Goal: Task Accomplishment & Management: Manage account settings

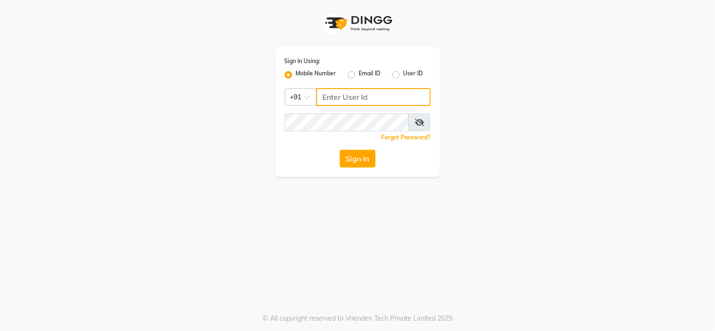
click at [335, 91] on input "Username" at bounding box center [373, 97] width 115 height 18
type input "9004713330"
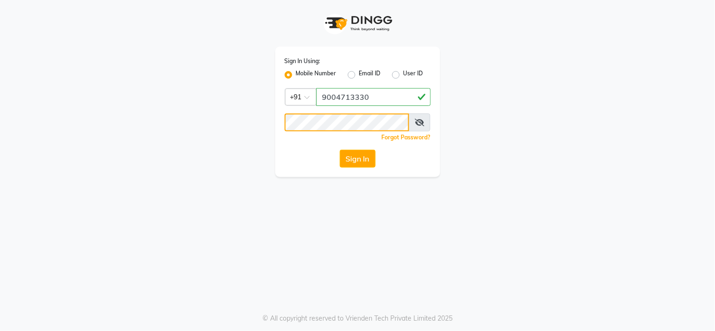
click at [340, 150] on button "Sign In" at bounding box center [358, 159] width 36 height 18
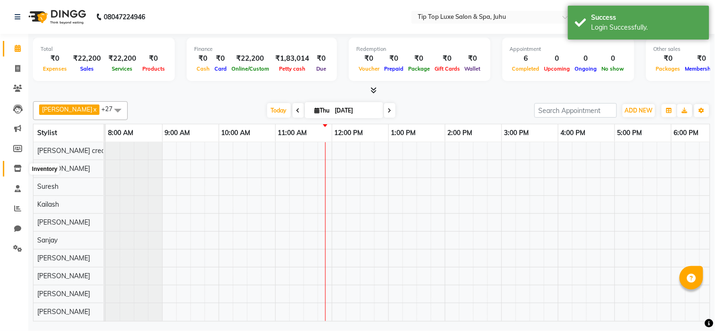
click at [17, 167] on icon at bounding box center [18, 168] width 8 height 7
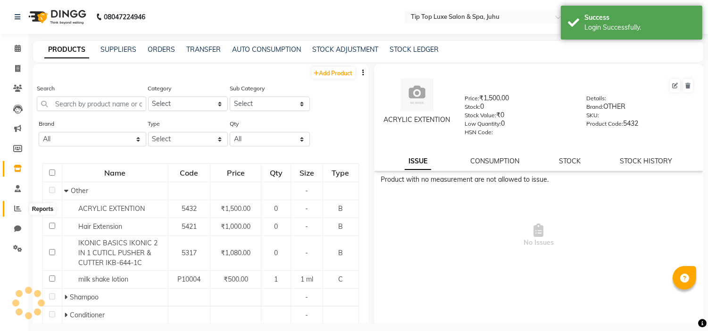
click at [14, 206] on icon at bounding box center [17, 208] width 7 height 7
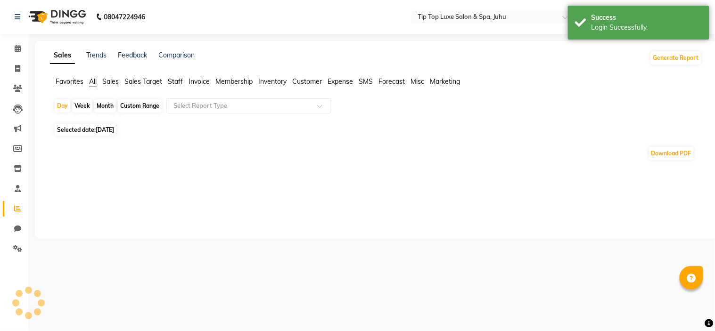
click at [106, 110] on div "Month" at bounding box center [105, 105] width 22 height 13
select select "9"
select select "2025"
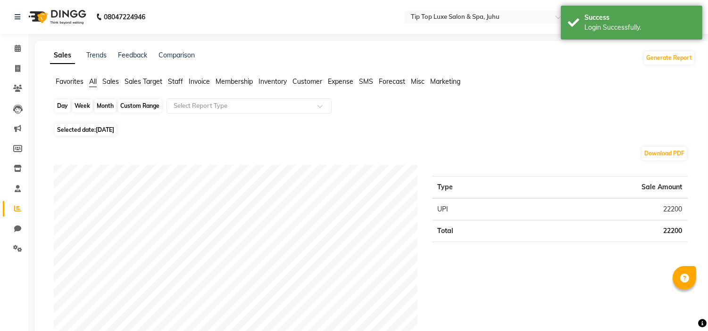
click at [104, 107] on div "Month" at bounding box center [105, 105] width 22 height 13
select select "9"
select select "2025"
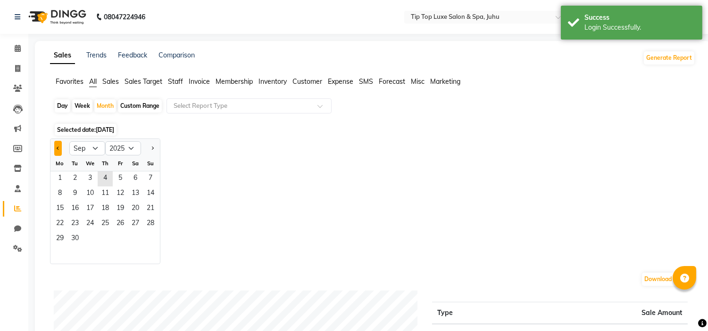
click at [57, 149] on span "Previous month" at bounding box center [58, 147] width 3 height 3
select select "8"
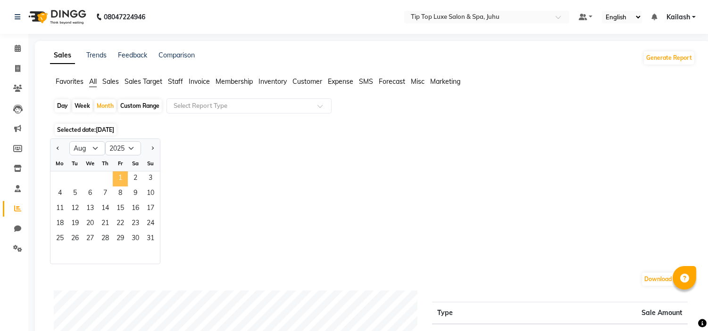
click at [126, 176] on span "1" at bounding box center [120, 179] width 15 height 15
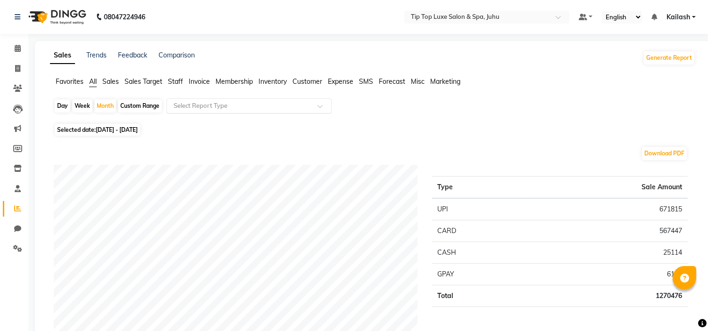
click at [223, 102] on input "text" at bounding box center [240, 105] width 136 height 9
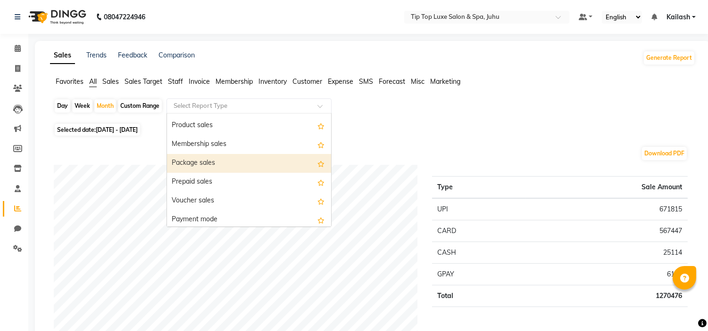
scroll to position [74, 0]
drag, startPoint x: 260, startPoint y: 154, endPoint x: 113, endPoint y: 356, distance: 249.7
click at [113, 331] on html "08047224946 Select Location × Tip Top Luxe Salon & Spa, Juhu Default Panel My P…" at bounding box center [354, 165] width 708 height 331
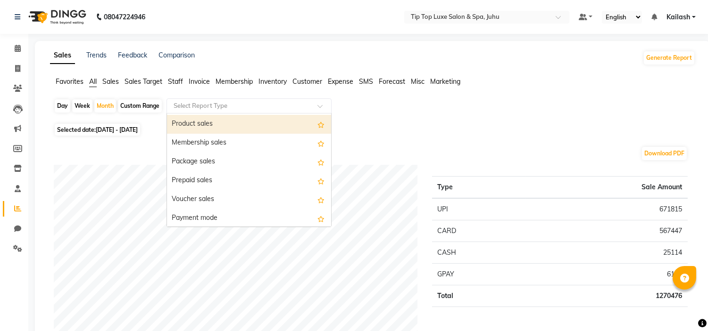
click at [180, 79] on span "Staff" at bounding box center [175, 81] width 15 height 8
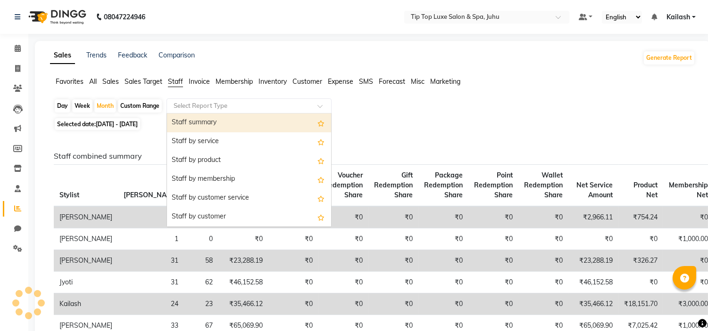
click at [206, 105] on input "text" at bounding box center [240, 105] width 136 height 9
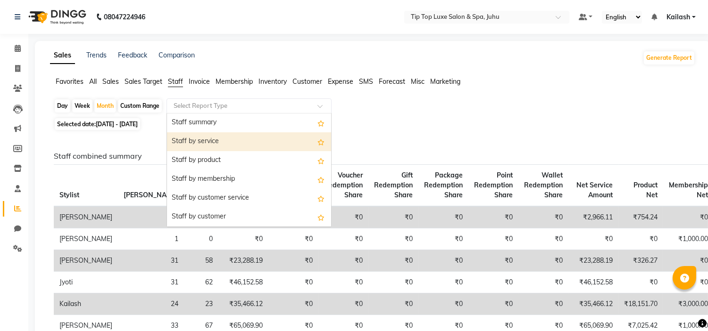
click at [224, 139] on div "Staff by service" at bounding box center [249, 141] width 164 height 19
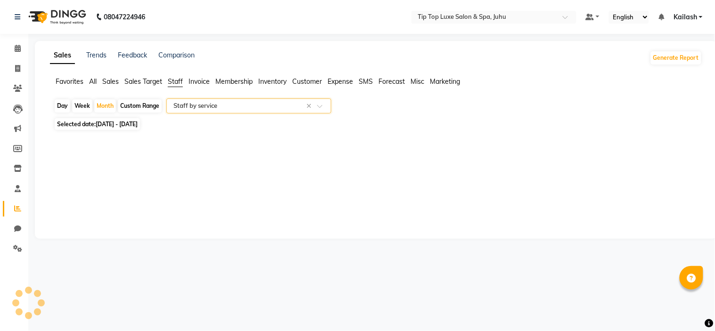
select select "full_report"
select select "csv"
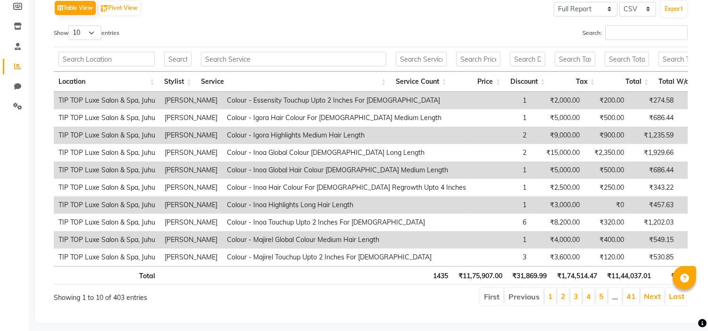
scroll to position [143, 0]
click at [179, 58] on input "text" at bounding box center [177, 58] width 27 height 15
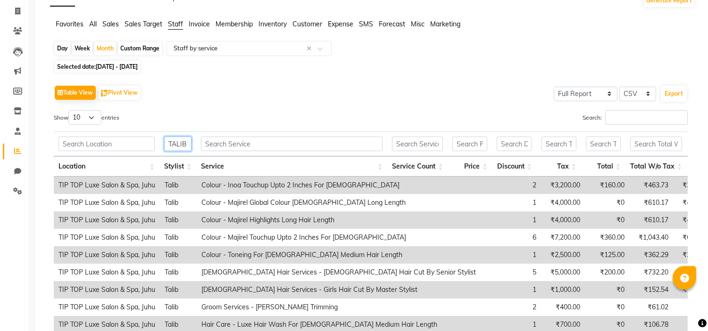
scroll to position [41, 0]
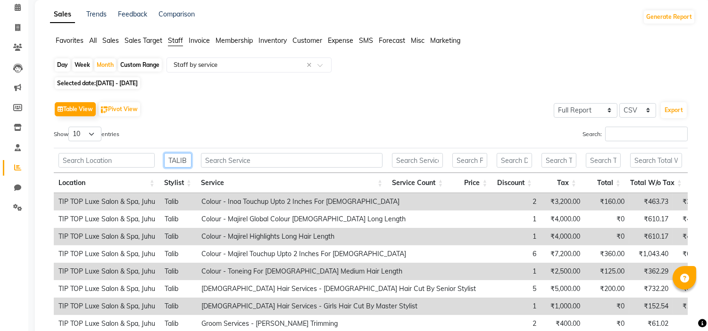
type input "TALIB"
click at [82, 131] on select "10 25 50 100" at bounding box center [84, 134] width 33 height 15
select select "100"
click at [70, 127] on select "10 25 50 100" at bounding box center [84, 134] width 33 height 15
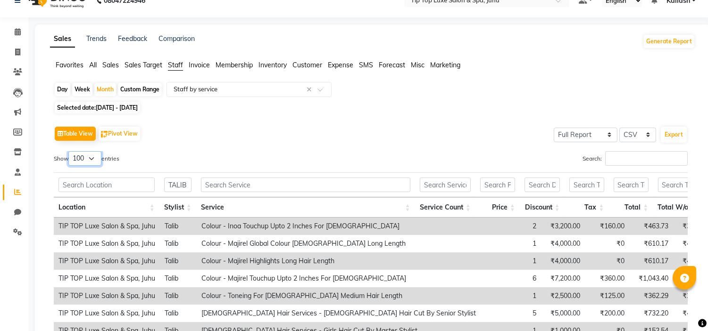
scroll to position [16, 0]
click at [675, 134] on button "Export" at bounding box center [674, 135] width 26 height 16
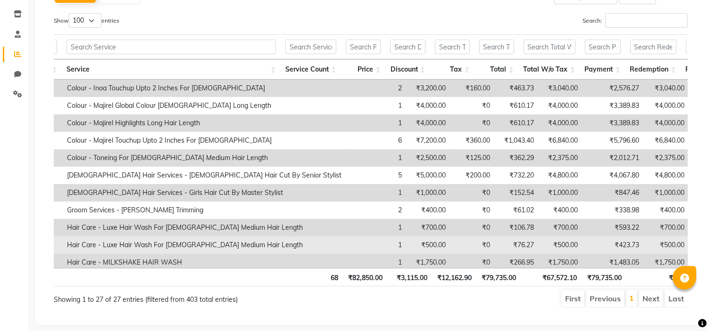
scroll to position [0, 0]
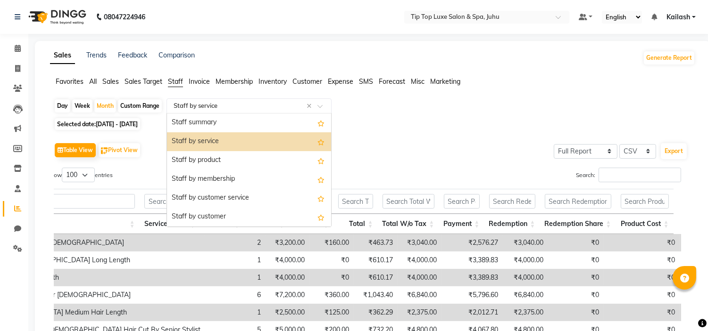
click at [201, 103] on input "text" at bounding box center [240, 105] width 136 height 9
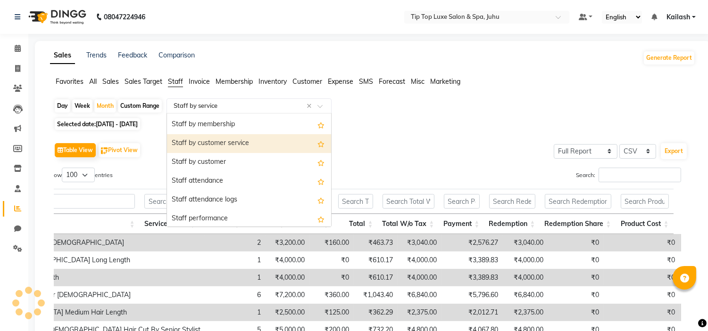
click at [211, 147] on div "Staff by customer service" at bounding box center [249, 143] width 164 height 19
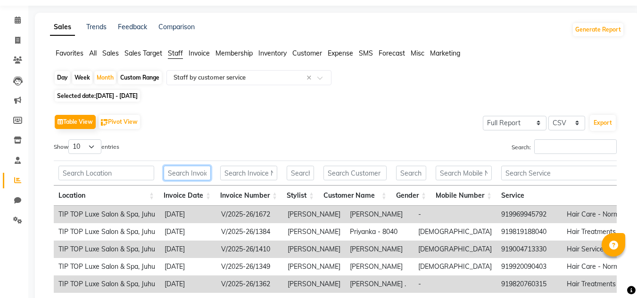
click at [186, 167] on input "text" at bounding box center [187, 173] width 47 height 15
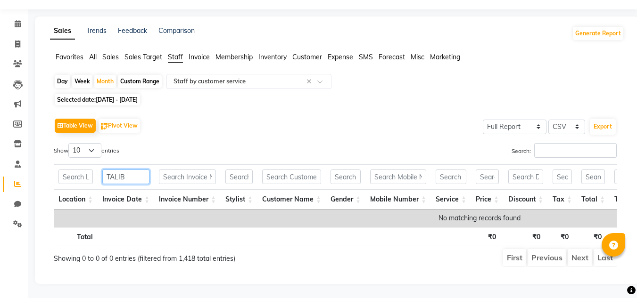
click at [128, 170] on input "TALIB" at bounding box center [125, 177] width 47 height 15
type input "T"
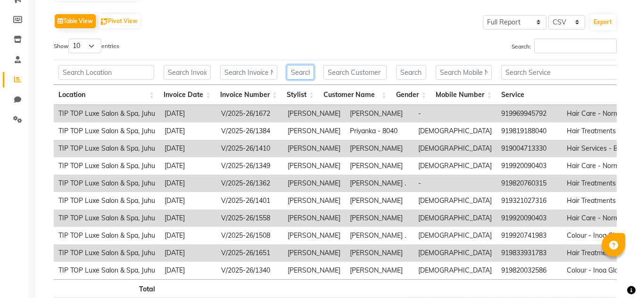
click at [300, 71] on input "text" at bounding box center [300, 72] width 27 height 15
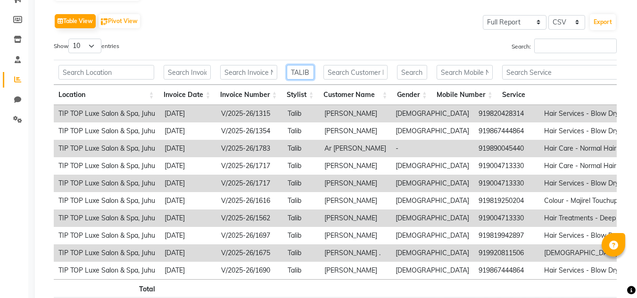
type input "TALIB"
click at [98, 41] on select "10 25 50 100" at bounding box center [84, 46] width 33 height 15
select select "50"
click at [70, 39] on select "10 25 50 100" at bounding box center [84, 46] width 33 height 15
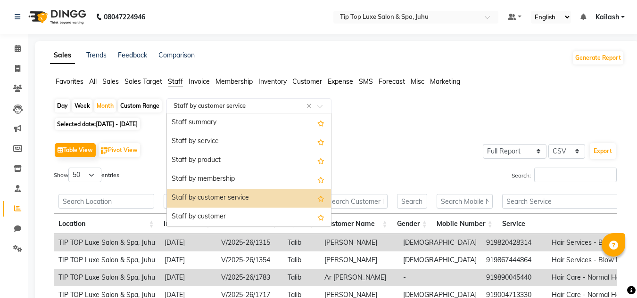
click at [275, 106] on input "text" at bounding box center [240, 105] width 136 height 9
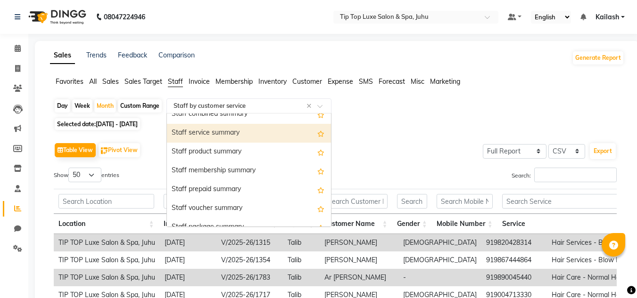
click at [247, 137] on div "Staff service summary" at bounding box center [249, 133] width 164 height 19
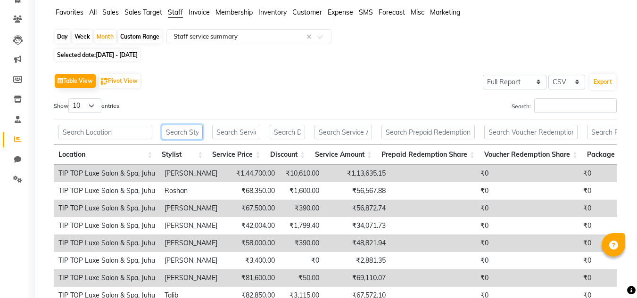
click at [199, 132] on input "text" at bounding box center [182, 132] width 41 height 15
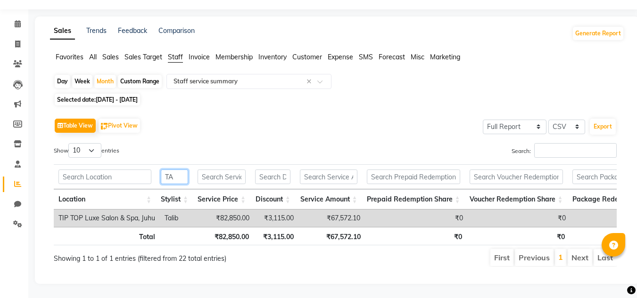
scroll to position [39, 0]
type input "TALIB"
click at [289, 211] on td "₹3,115.00" at bounding box center [276, 218] width 44 height 17
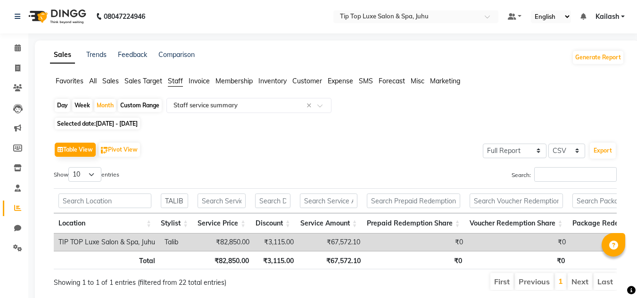
scroll to position [0, 0]
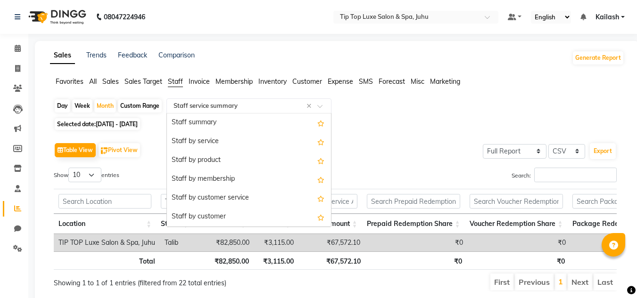
click at [229, 108] on input "text" at bounding box center [240, 105] width 136 height 9
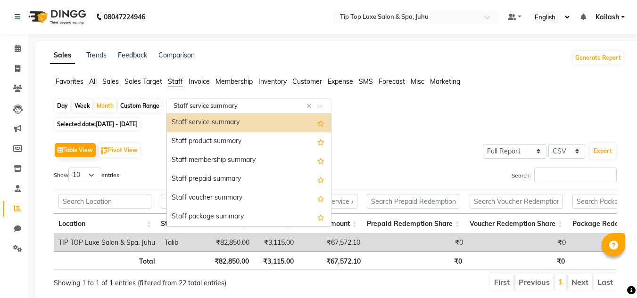
drag, startPoint x: 229, startPoint y: 108, endPoint x: 217, endPoint y: 155, distance: 48.6
click at [217, 114] on ng-select "Select Report Type × Staff service summary × Staff summary Staff by service Sta…" at bounding box center [248, 106] width 165 height 15
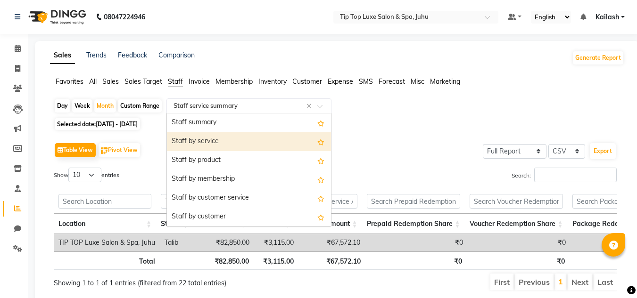
click at [221, 140] on div "Staff by service" at bounding box center [249, 141] width 164 height 19
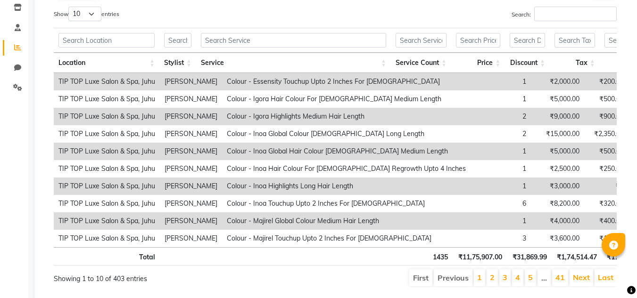
scroll to position [162, 0]
click at [420, 35] on input "text" at bounding box center [421, 39] width 51 height 15
type input "0"
click at [172, 37] on input "text" at bounding box center [177, 39] width 27 height 15
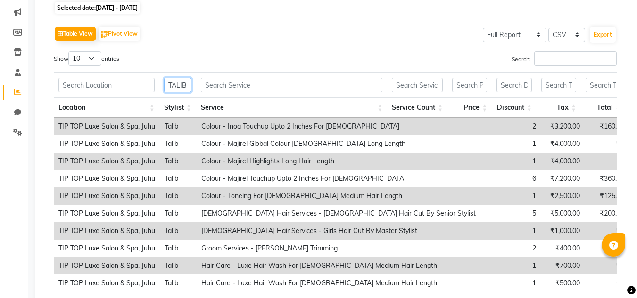
scroll to position [98, 0]
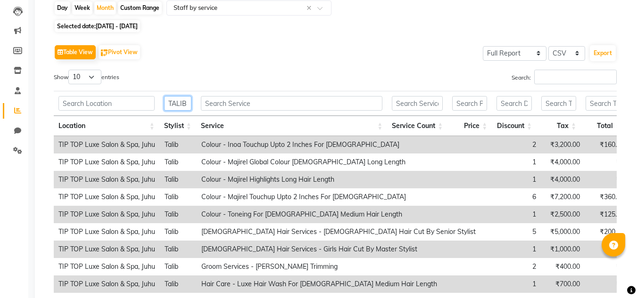
type input "TALIB"
click at [87, 77] on select "10 25 50 100" at bounding box center [84, 77] width 33 height 15
select select "100"
click at [70, 70] on select "10 25 50 100" at bounding box center [84, 77] width 33 height 15
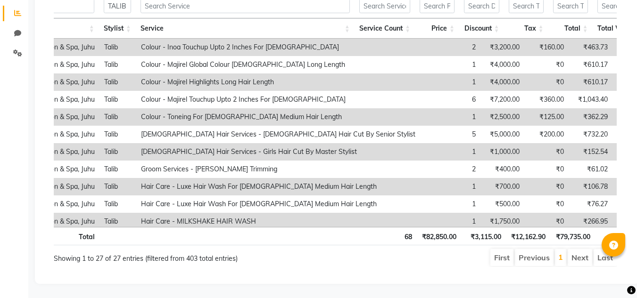
scroll to position [0, 77]
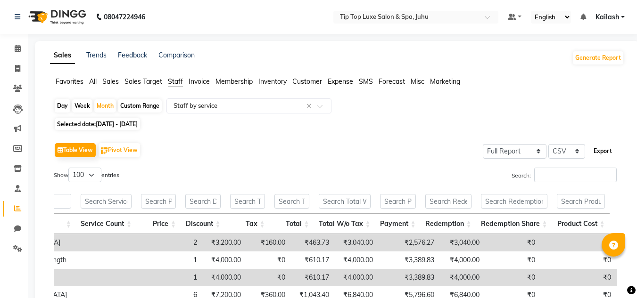
click at [599, 149] on button "Export" at bounding box center [603, 151] width 26 height 16
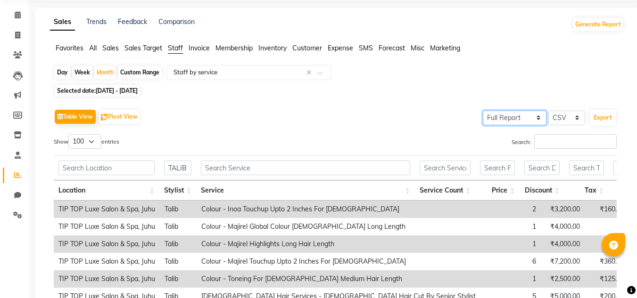
click at [525, 121] on select "Select Full Report Filtered Report" at bounding box center [515, 118] width 64 height 15
click at [487, 111] on select "Select Full Report Filtered Report" at bounding box center [515, 118] width 64 height 15
click at [558, 116] on select "Select CSV PDF" at bounding box center [566, 118] width 37 height 15
click at [200, 46] on span "Invoice" at bounding box center [199, 48] width 21 height 8
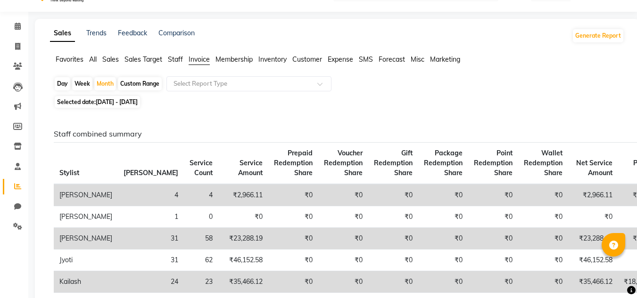
click at [236, 57] on span "Membership" at bounding box center [233, 59] width 37 height 8
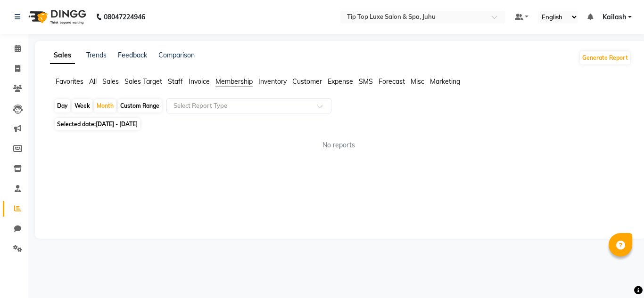
click at [273, 80] on span "Inventory" at bounding box center [272, 81] width 28 height 8
click at [301, 82] on span "Customer" at bounding box center [307, 81] width 30 height 8
click at [340, 80] on span "Expense" at bounding box center [340, 81] width 25 height 8
click at [177, 81] on span "Staff" at bounding box center [175, 81] width 15 height 8
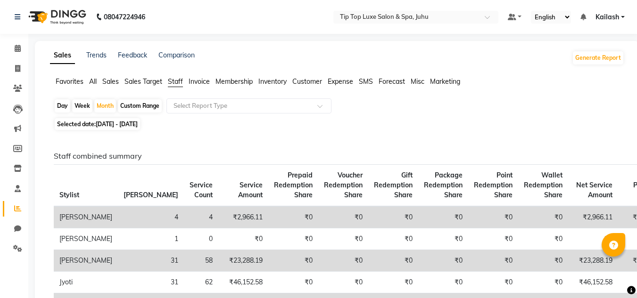
click at [141, 77] on span "Sales Target" at bounding box center [143, 81] width 38 height 8
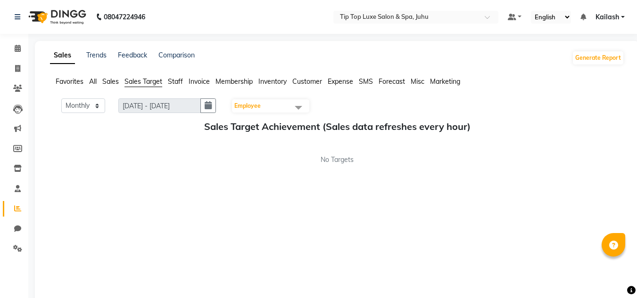
click at [105, 78] on span "Sales" at bounding box center [110, 81] width 17 height 8
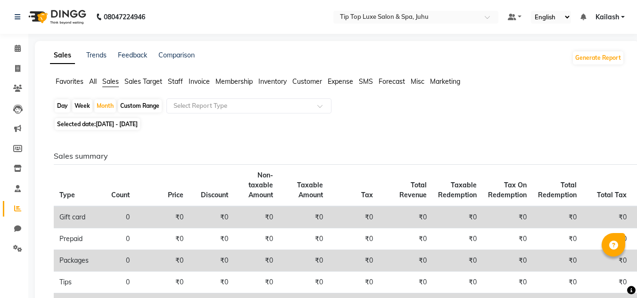
click at [90, 78] on span "All" at bounding box center [93, 81] width 8 height 8
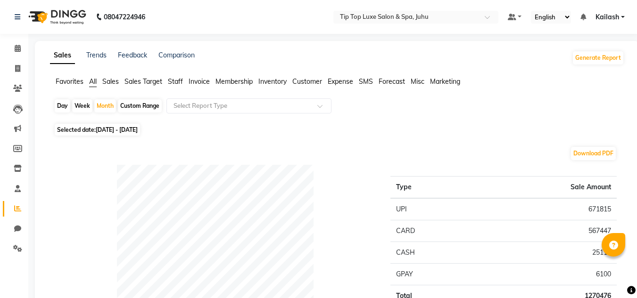
click at [74, 81] on span "Favorites" at bounding box center [70, 81] width 28 height 8
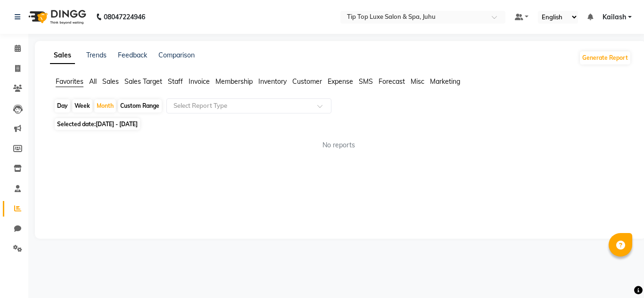
click at [113, 80] on span "Sales" at bounding box center [110, 81] width 17 height 8
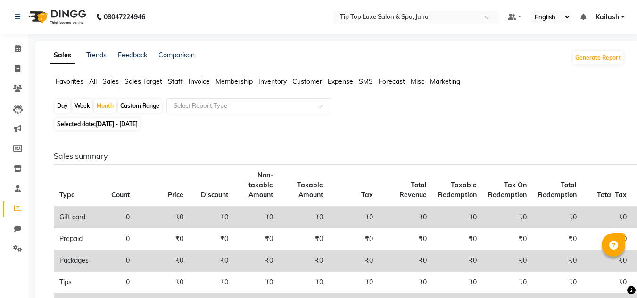
click at [176, 83] on span "Staff" at bounding box center [175, 81] width 15 height 8
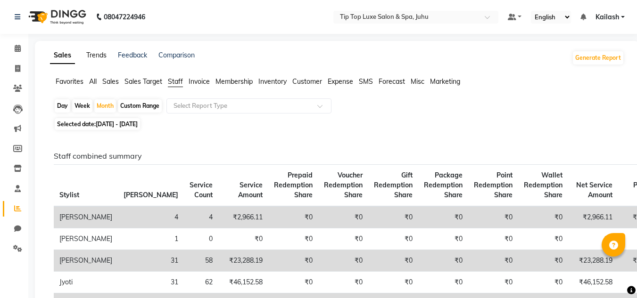
click at [95, 54] on link "Trends" at bounding box center [96, 55] width 20 height 8
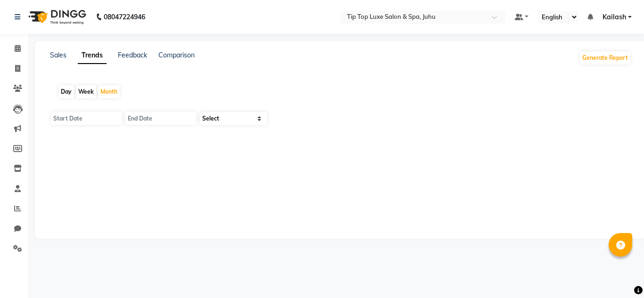
type input "[DATE]"
select select "by_client"
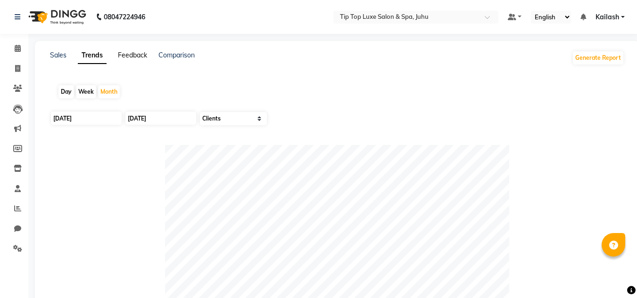
click at [125, 52] on link "Feedback" at bounding box center [132, 55] width 29 height 8
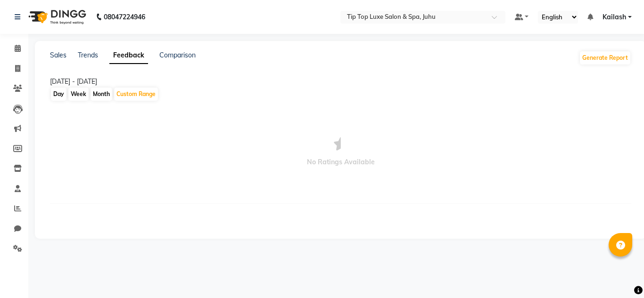
click at [170, 50] on div "Comparison" at bounding box center [177, 57] width 36 height 15
click at [66, 55] on link "Sales" at bounding box center [58, 55] width 17 height 8
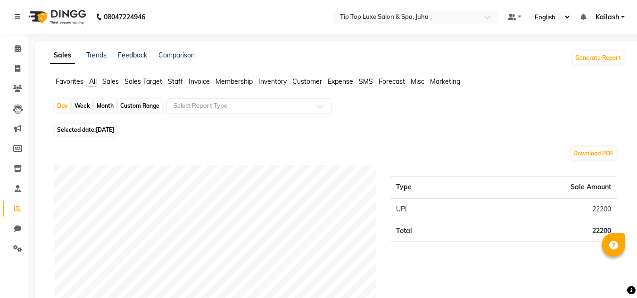
click at [108, 107] on div "Month" at bounding box center [105, 105] width 22 height 13
select select "9"
select select "2025"
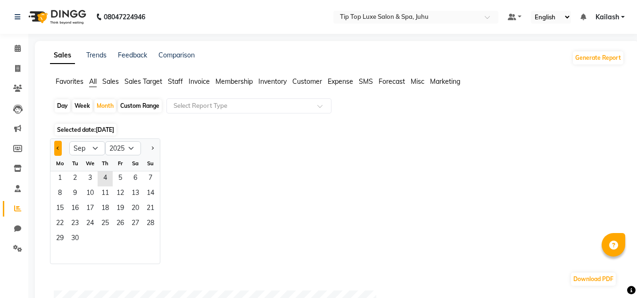
click at [60, 151] on button "Previous month" at bounding box center [58, 148] width 8 height 15
select select "8"
click at [123, 185] on span "1" at bounding box center [120, 179] width 15 height 15
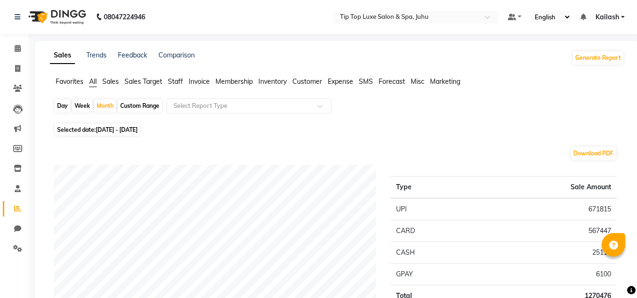
click at [176, 85] on span "Staff" at bounding box center [175, 81] width 15 height 8
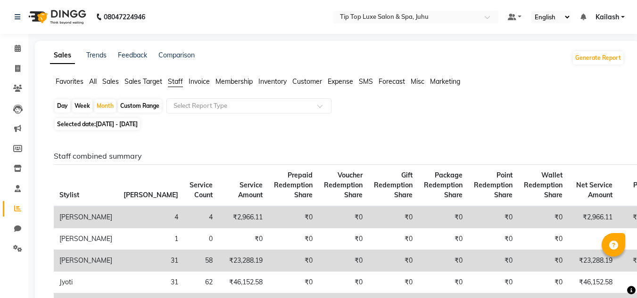
click at [190, 106] on input "text" at bounding box center [240, 105] width 136 height 9
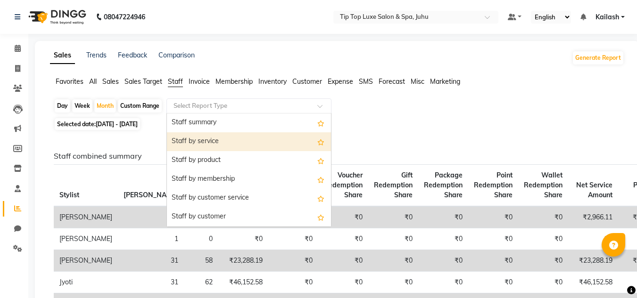
click at [198, 139] on div "Staff by service" at bounding box center [249, 141] width 164 height 19
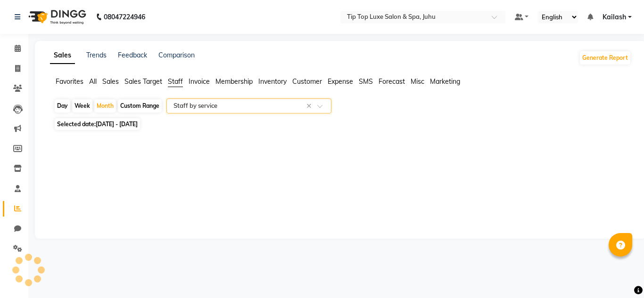
select select "full_report"
select select "csv"
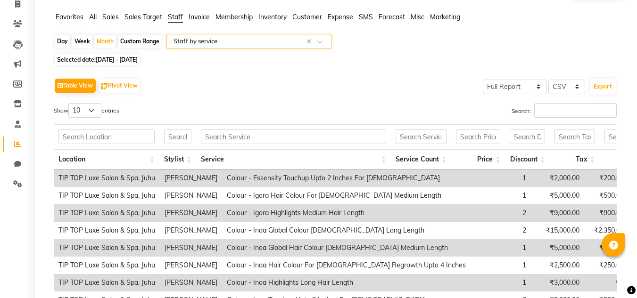
scroll to position [66, 0]
click at [182, 130] on input "text" at bounding box center [177, 136] width 27 height 15
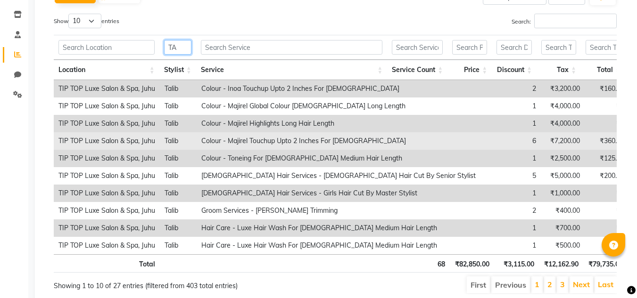
scroll to position [171, 0]
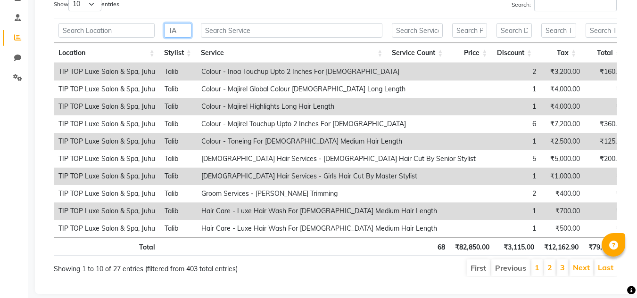
type input "TA"
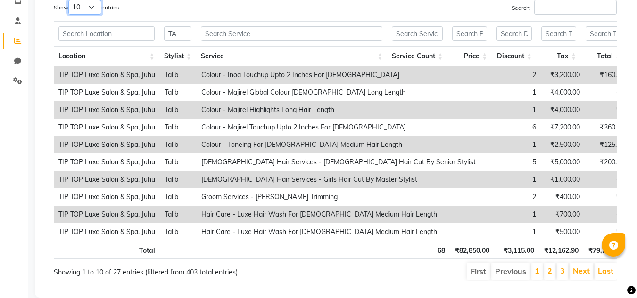
click at [87, 4] on select "10 25 50 100" at bounding box center [84, 7] width 33 height 15
click at [70, 0] on select "10 25 50 100" at bounding box center [84, 7] width 33 height 15
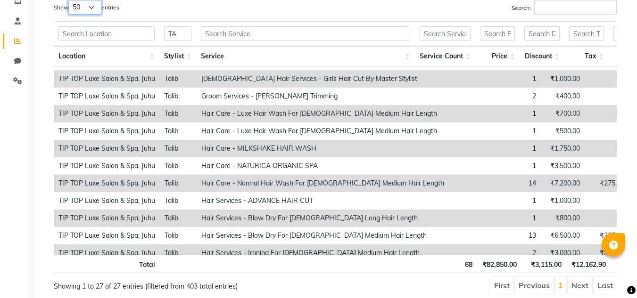
scroll to position [75, 0]
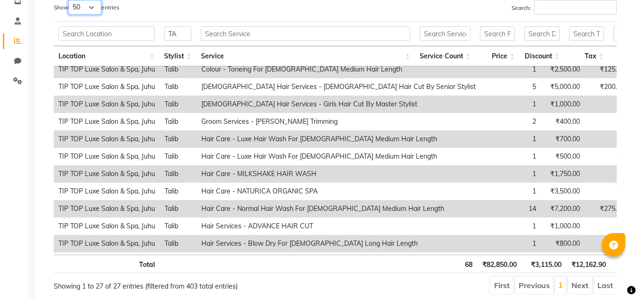
click at [88, 11] on select "10 25 50 100" at bounding box center [84, 7] width 33 height 15
select select "100"
click at [70, 0] on select "10 25 50 100" at bounding box center [84, 7] width 33 height 15
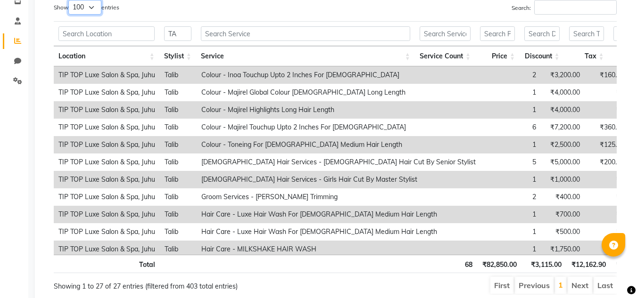
scroll to position [69, 0]
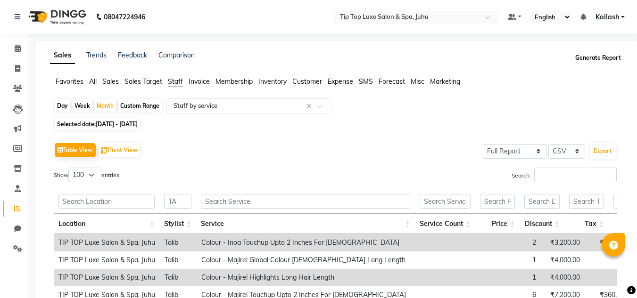
click at [594, 59] on button "Generate Report" at bounding box center [598, 57] width 50 height 13
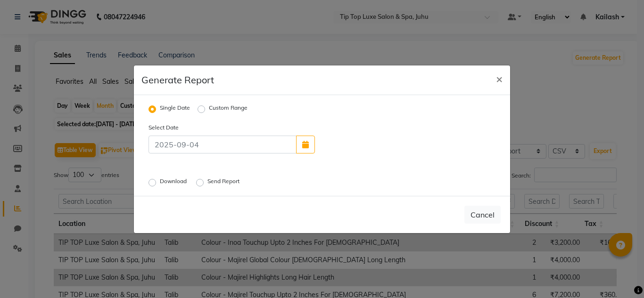
click at [209, 110] on label "Custom Range" at bounding box center [228, 109] width 39 height 11
click at [202, 110] on input "Custom Range" at bounding box center [202, 109] width 7 height 7
radio input "true"
select select "9"
select select "2025"
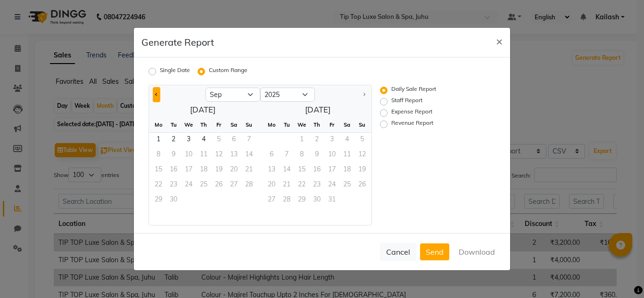
click at [159, 99] on button "Previous month" at bounding box center [157, 94] width 8 height 15
select select "8"
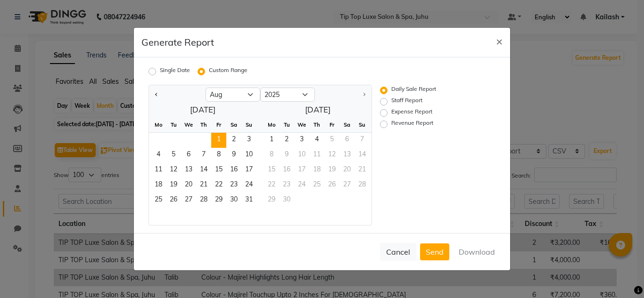
click at [216, 139] on span "1" at bounding box center [218, 140] width 15 height 15
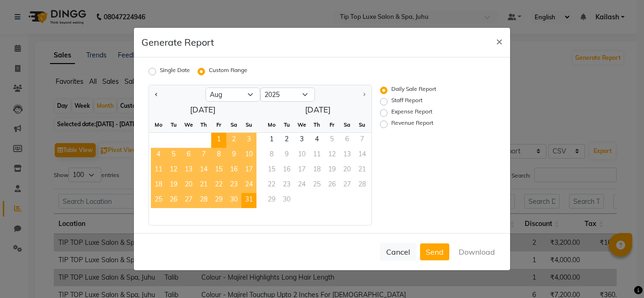
click at [252, 201] on span "31" at bounding box center [248, 200] width 15 height 15
click at [391, 100] on label "Staff Report" at bounding box center [406, 101] width 31 height 11
click at [384, 100] on input "Staff Report" at bounding box center [385, 102] width 7 height 7
radio input "true"
click at [468, 250] on button "Download" at bounding box center [477, 252] width 48 height 17
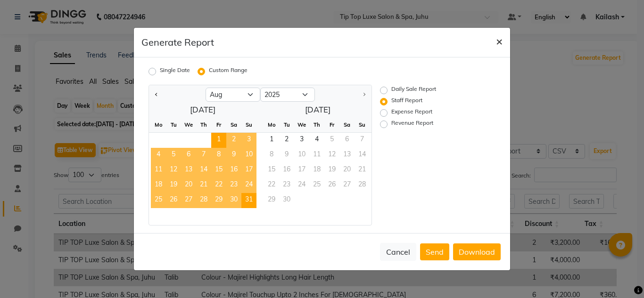
click at [496, 45] on span "×" at bounding box center [499, 41] width 7 height 14
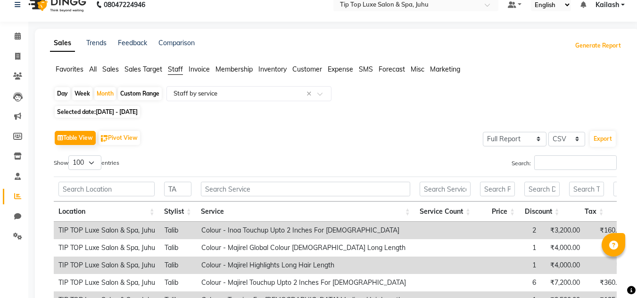
scroll to position [17, 0]
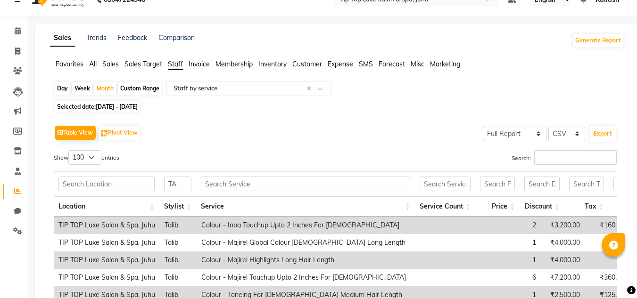
click at [199, 67] on span "Invoice" at bounding box center [199, 64] width 21 height 8
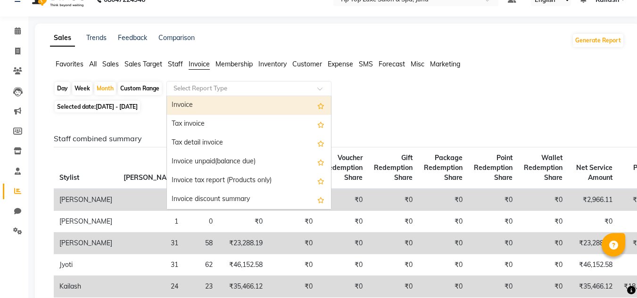
click at [230, 87] on input "text" at bounding box center [240, 88] width 136 height 9
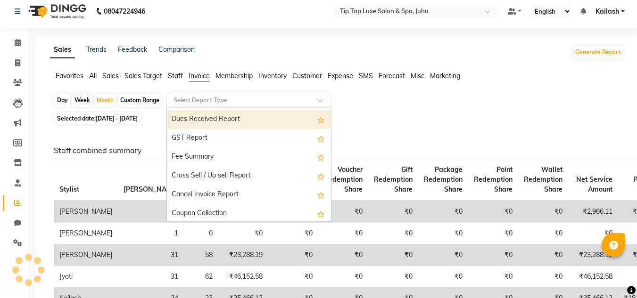
scroll to position [170, 0]
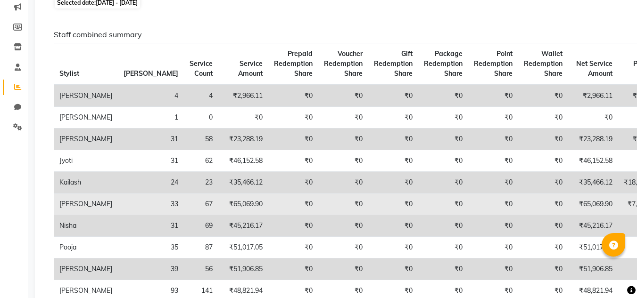
scroll to position [72, 0]
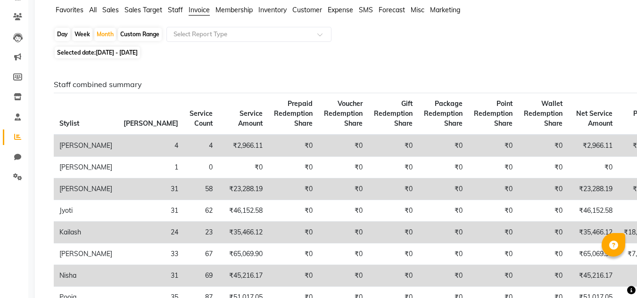
drag, startPoint x: 108, startPoint y: 132, endPoint x: 149, endPoint y: 64, distance: 79.2
click at [112, 7] on span "Sales" at bounding box center [110, 10] width 17 height 8
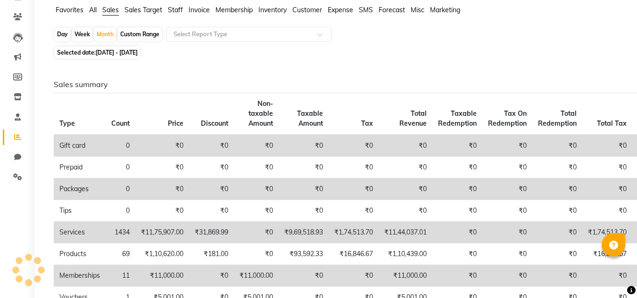
scroll to position [0, 0]
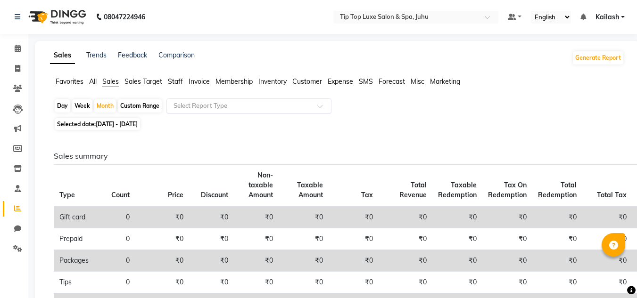
click at [231, 110] on input "text" at bounding box center [240, 105] width 136 height 9
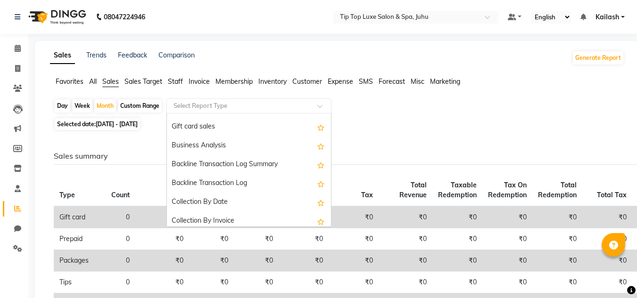
scroll to position [226, 0]
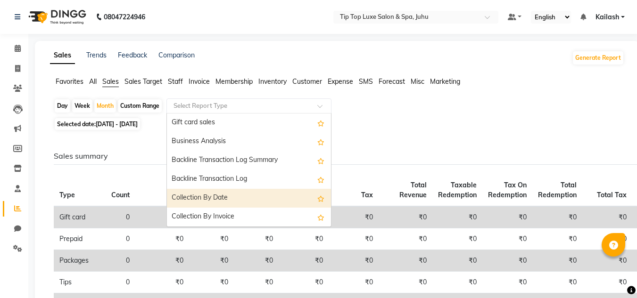
click at [250, 204] on div "Collection By Date" at bounding box center [249, 198] width 164 height 19
select select "full_report"
select select "csv"
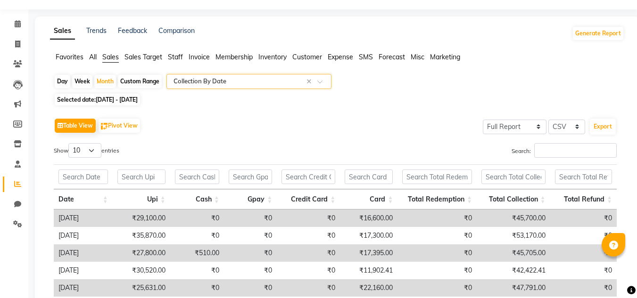
scroll to position [0, 0]
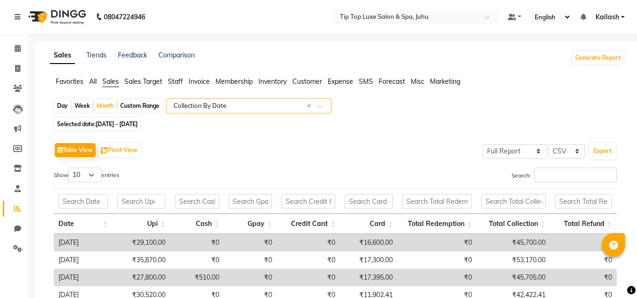
click at [180, 107] on input "text" at bounding box center [240, 105] width 136 height 9
click at [157, 155] on div "Table View Pivot View Select Full Report Filtered Report Select CSV PDF Export" at bounding box center [335, 150] width 563 height 20
click at [177, 78] on span "Staff" at bounding box center [175, 81] width 15 height 8
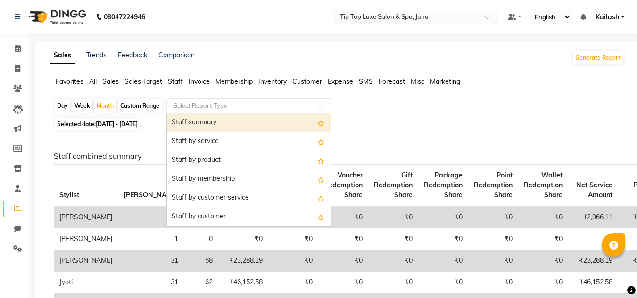
click at [253, 110] on input "text" at bounding box center [240, 105] width 136 height 9
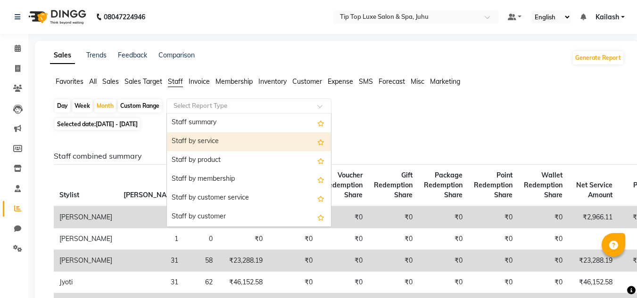
click at [215, 138] on div "Staff by service" at bounding box center [249, 141] width 164 height 19
select select "full_report"
select select "csv"
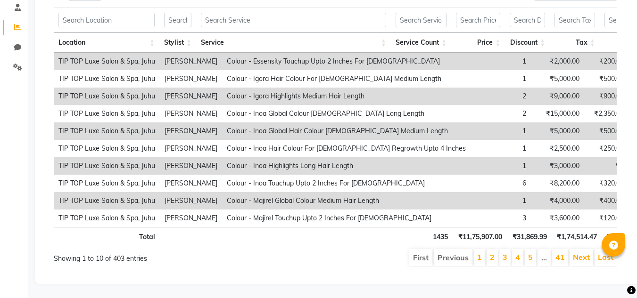
scroll to position [196, 0]
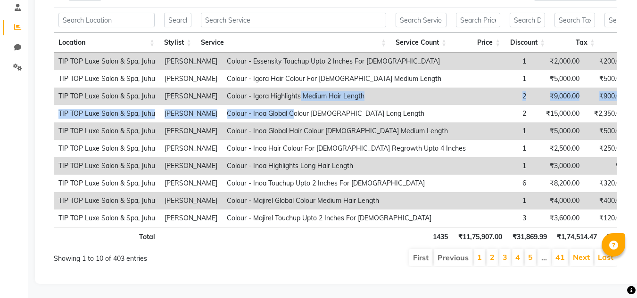
drag, startPoint x: 266, startPoint y: 101, endPoint x: 268, endPoint y: 91, distance: 10.5
click at [268, 91] on td "Colour - Igora Highlights Medium Hair Length" at bounding box center [346, 96] width 248 height 17
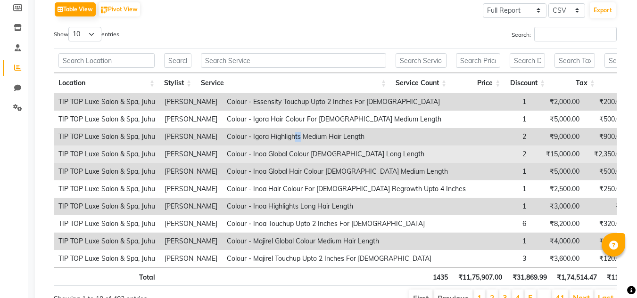
scroll to position [128, 0]
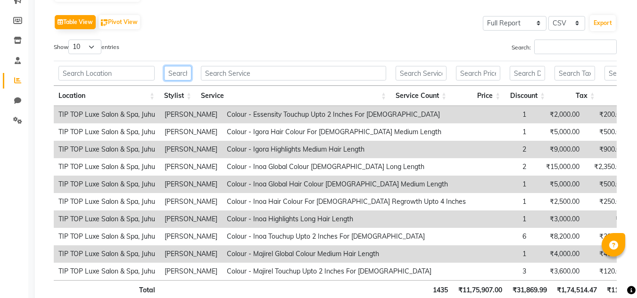
click at [172, 68] on input "text" at bounding box center [177, 73] width 27 height 15
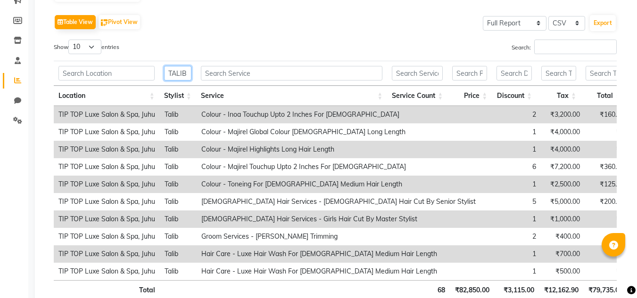
scroll to position [0, 1]
type input "TALIB"
click at [208, 44] on div "Show 10 25 50 100 entries" at bounding box center [191, 49] width 274 height 18
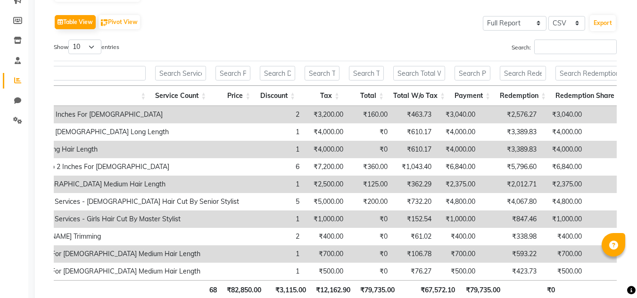
scroll to position [0, 237]
click at [0, 146] on div "Calendar Invoice Clients Leads Marketing Members Inventory Staff Reports Chat S…" at bounding box center [63, 118] width 127 height 439
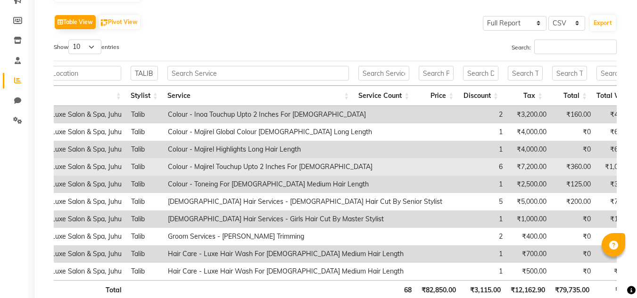
scroll to position [0, 0]
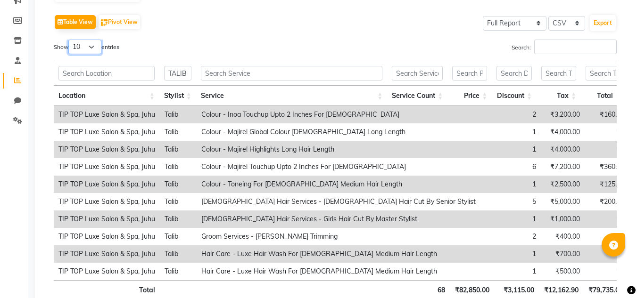
click at [95, 47] on select "10 25 50 100" at bounding box center [84, 47] width 33 height 15
select select "100"
click at [70, 40] on select "10 25 50 100" at bounding box center [84, 47] width 33 height 15
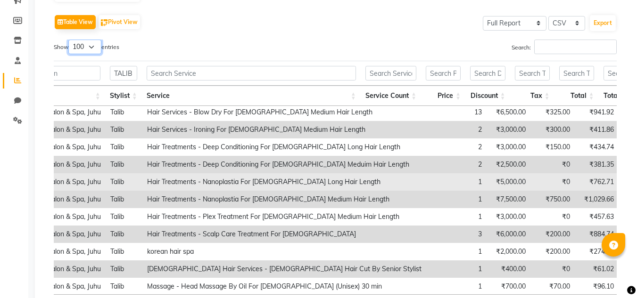
scroll to position [264, 185]
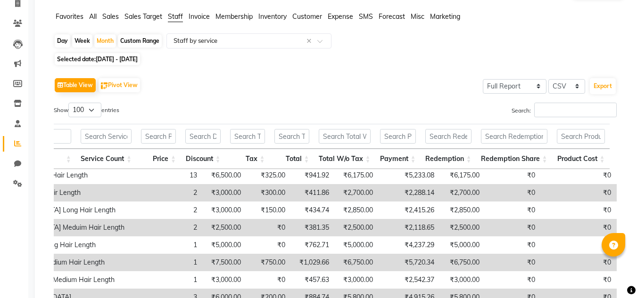
click at [385, 52] on app-reports "Favorites All Sales Sales Target Staff Invoice Membership Inventory Customer Ex…" at bounding box center [337, 209] width 586 height 394
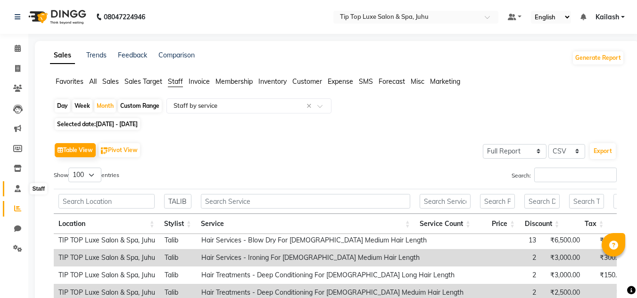
click at [19, 184] on span at bounding box center [17, 189] width 17 height 11
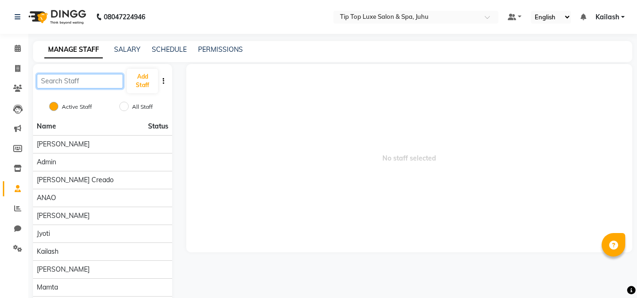
click at [83, 80] on input "text" at bounding box center [80, 81] width 86 height 15
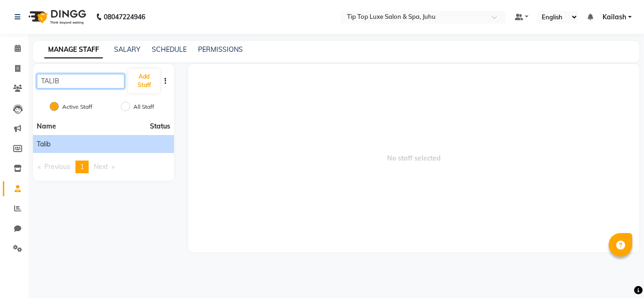
type input "TALIB"
click at [44, 144] on span "Talib" at bounding box center [44, 145] width 14 height 10
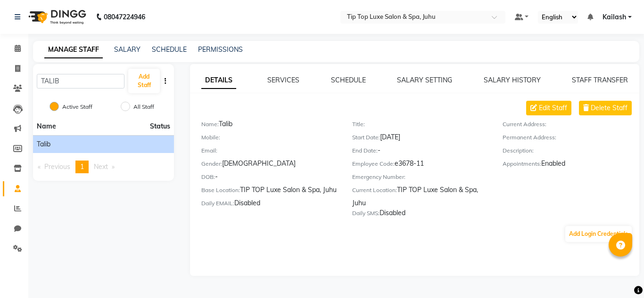
click at [299, 75] on div "DETAILS SERVICES SCHEDULE SALARY SETTING SALARY HISTORY STAFF TRANSFER Edit Sta…" at bounding box center [414, 170] width 449 height 212
click at [289, 82] on link "SERVICES" at bounding box center [283, 80] width 32 height 8
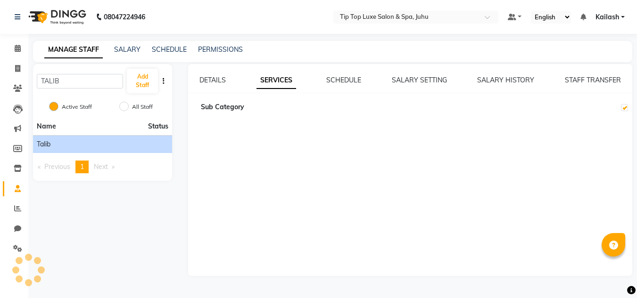
checkbox input "true"
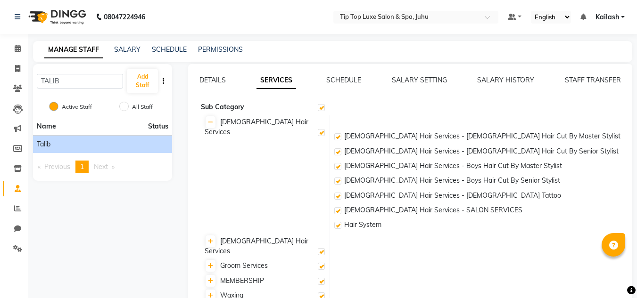
click at [388, 85] on div "DETAILS SERVICES SCHEDULE SALARY SETTING SALARY HISTORY STAFF TRANSFER" at bounding box center [409, 80] width 421 height 10
click at [406, 82] on link "SALARY SETTING" at bounding box center [419, 80] width 55 height 8
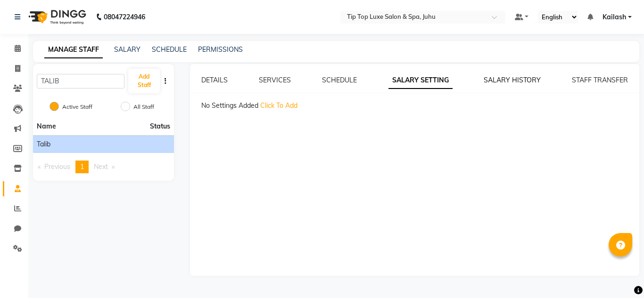
click at [496, 77] on link "SALARY HISTORY" at bounding box center [512, 80] width 57 height 8
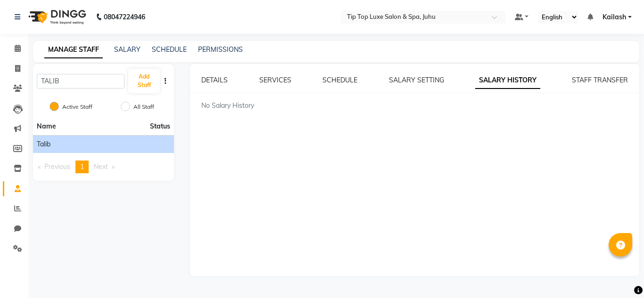
click at [605, 74] on div "DETAILS SERVICES SCHEDULE SALARY SETTING SALARY HISTORY STAFF TRANSFER No Salar…" at bounding box center [414, 170] width 449 height 212
click at [605, 79] on link "STAFF TRANSFER" at bounding box center [600, 80] width 56 height 8
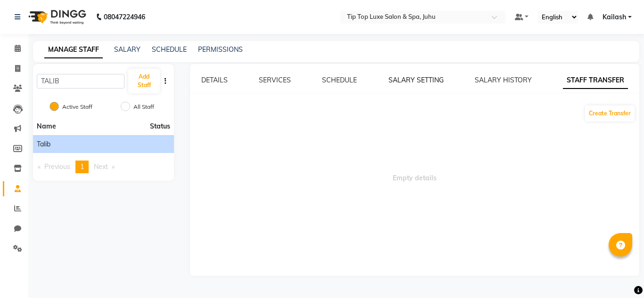
click at [424, 79] on link "SALARY SETTING" at bounding box center [415, 80] width 55 height 8
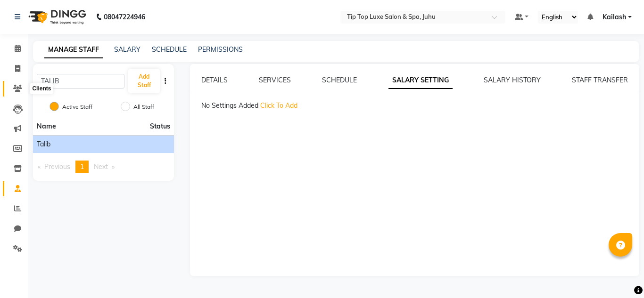
click at [13, 86] on icon at bounding box center [17, 88] width 9 height 7
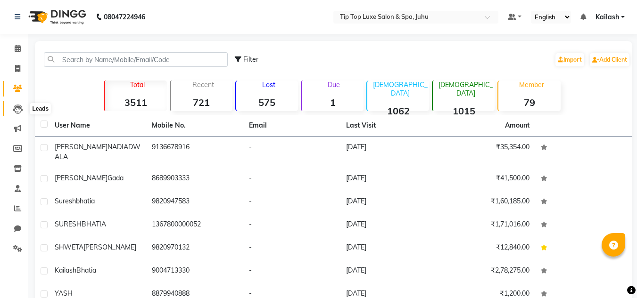
click at [13, 107] on icon at bounding box center [17, 109] width 9 height 9
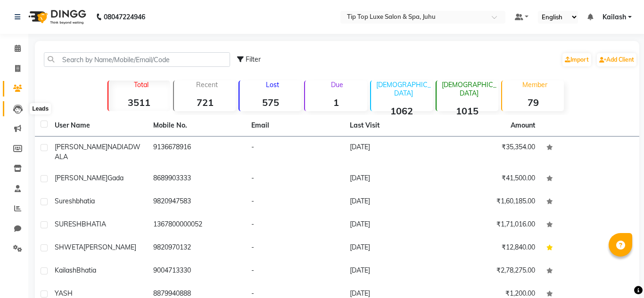
select select "10"
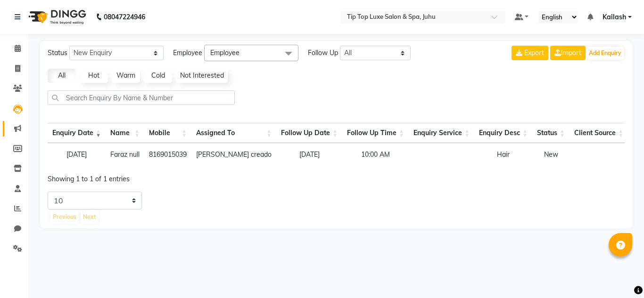
click at [17, 123] on link "Marketing" at bounding box center [14, 129] width 23 height 16
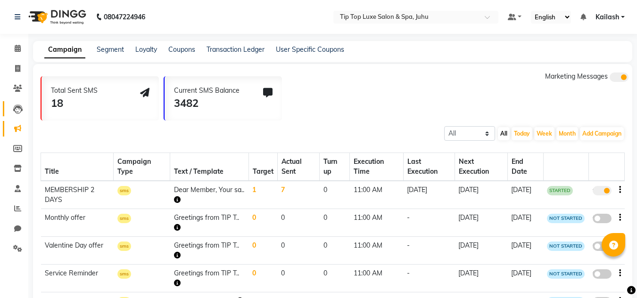
click at [19, 103] on link "Leads" at bounding box center [14, 109] width 23 height 16
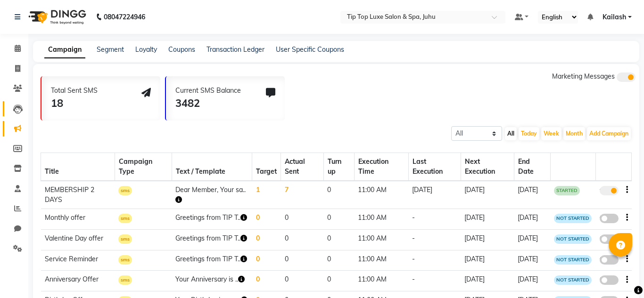
select select "10"
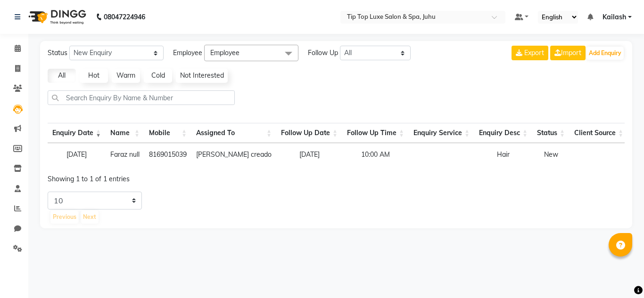
click at [303, 91] on div at bounding box center [336, 102] width 585 height 22
click at [20, 45] on icon at bounding box center [18, 48] width 6 height 7
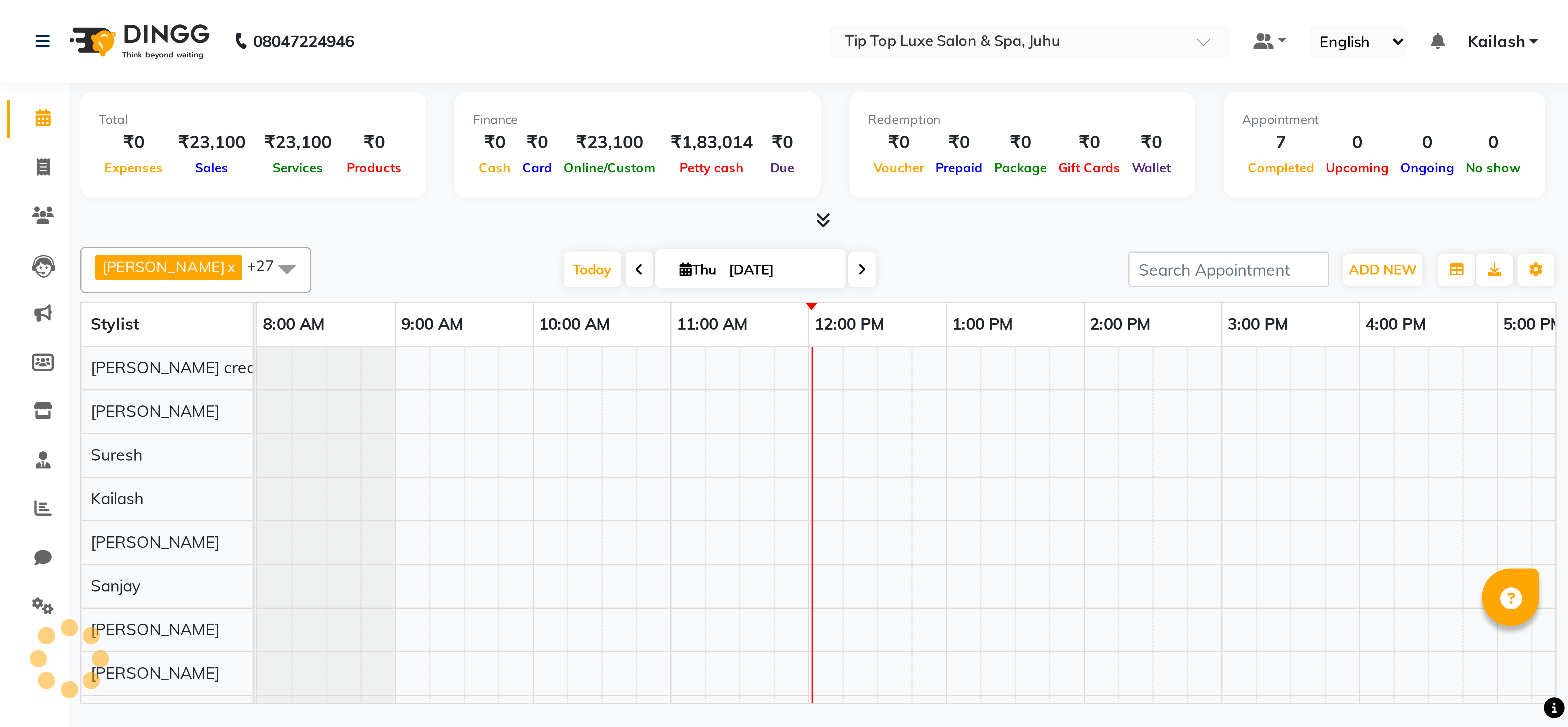
scroll to position [8, 0]
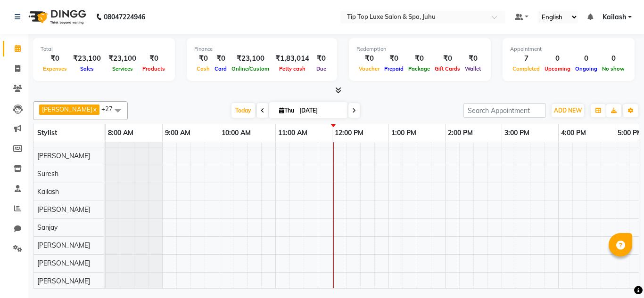
click at [140, 91] on div at bounding box center [336, 91] width 606 height 10
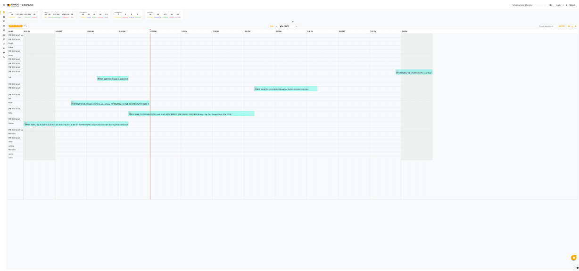
scroll to position [0, 0]
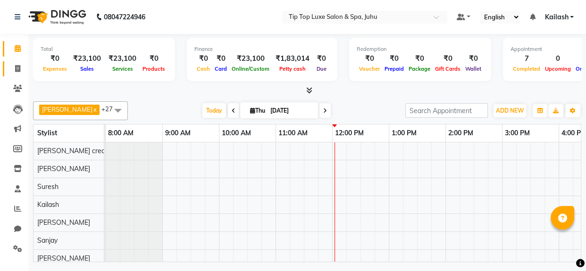
click at [20, 76] on link "Invoice" at bounding box center [14, 69] width 23 height 16
select select "8298"
select select "service"
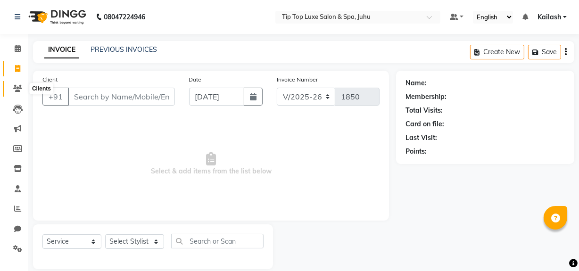
click at [17, 86] on icon at bounding box center [17, 88] width 9 height 7
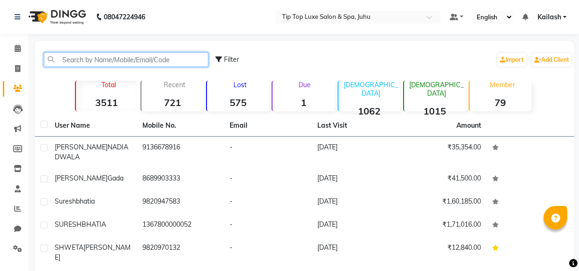
click at [133, 61] on input "text" at bounding box center [126, 59] width 165 height 15
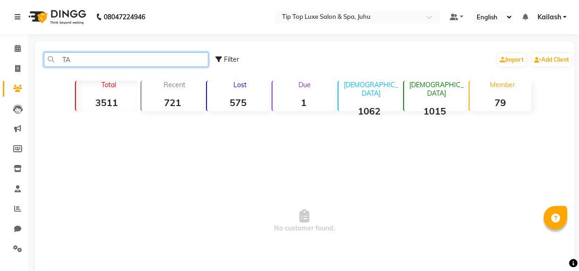
type input "T"
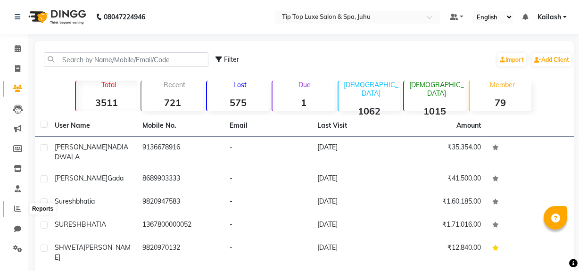
click at [20, 208] on icon at bounding box center [17, 208] width 7 height 7
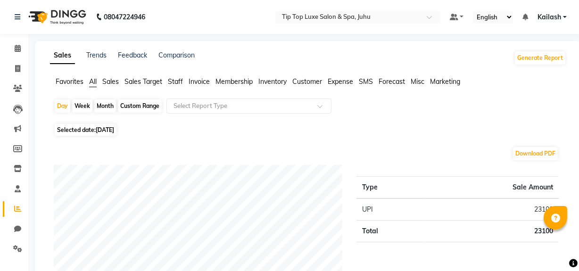
click at [170, 78] on span "Staff" at bounding box center [175, 81] width 15 height 8
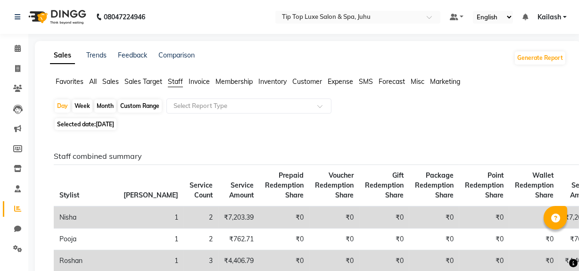
click at [99, 103] on div "Month" at bounding box center [105, 105] width 22 height 13
select select "9"
select select "2025"
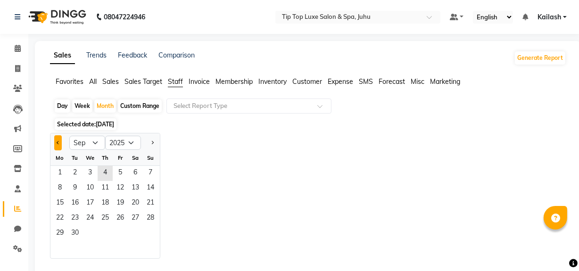
click at [61, 138] on button "Previous month" at bounding box center [58, 142] width 8 height 15
select select "8"
click at [121, 173] on span "1" at bounding box center [120, 173] width 15 height 15
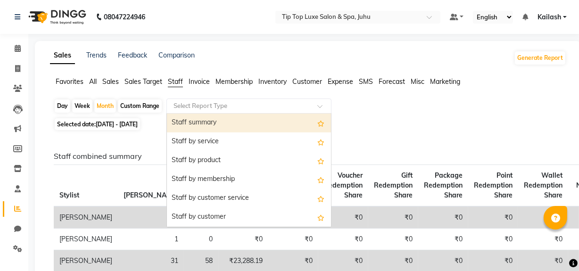
click at [234, 103] on input "text" at bounding box center [240, 105] width 136 height 9
click at [221, 124] on div "Staff summary" at bounding box center [249, 123] width 164 height 19
select select "full_report"
select select "csv"
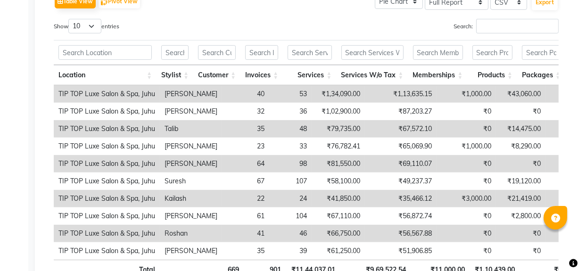
scroll to position [468, 0]
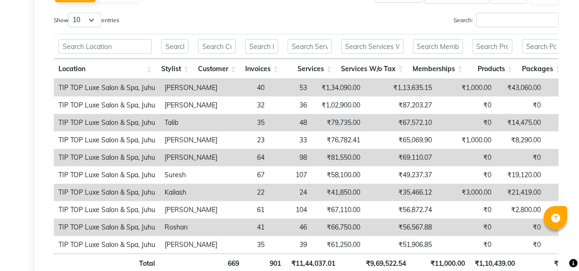
click at [222, 135] on td "23" at bounding box center [245, 140] width 47 height 17
click at [180, 47] on input "text" at bounding box center [174, 46] width 27 height 15
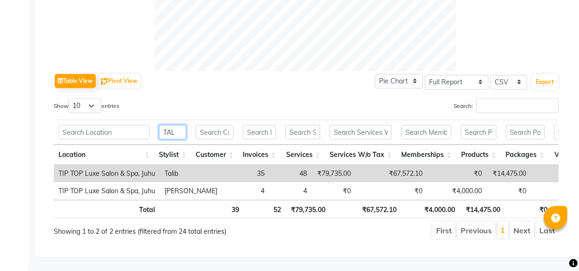
scroll to position [377, 0]
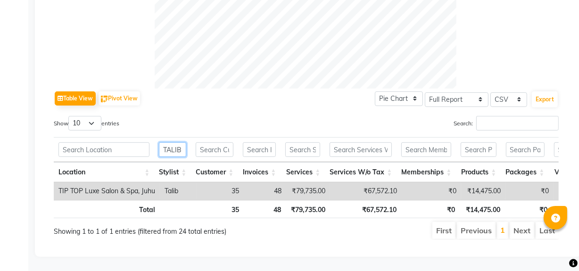
type input "TALIB"
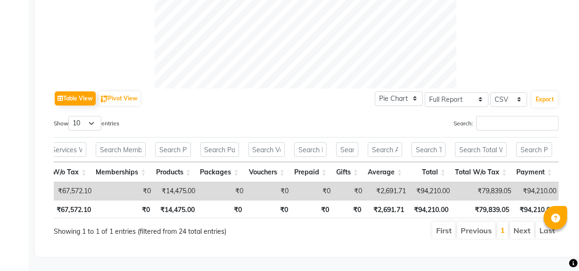
scroll to position [0, 328]
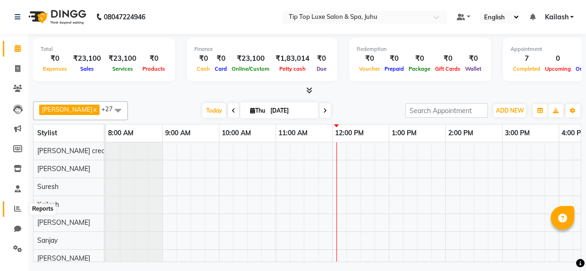
click at [17, 212] on span at bounding box center [17, 209] width 17 height 11
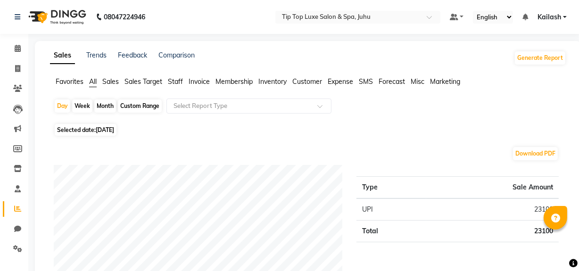
click at [179, 80] on span "Staff" at bounding box center [175, 81] width 15 height 8
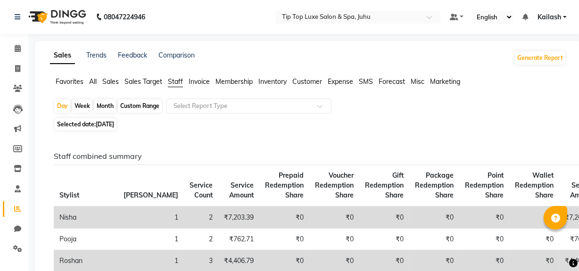
click at [109, 103] on div "Month" at bounding box center [105, 105] width 22 height 13
select select "9"
select select "2025"
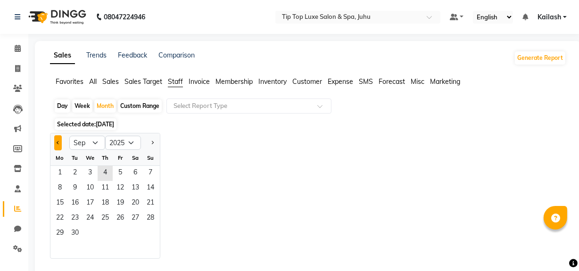
click at [59, 140] on button "Previous month" at bounding box center [58, 142] width 8 height 15
select select "8"
click at [119, 170] on span "1" at bounding box center [120, 173] width 15 height 15
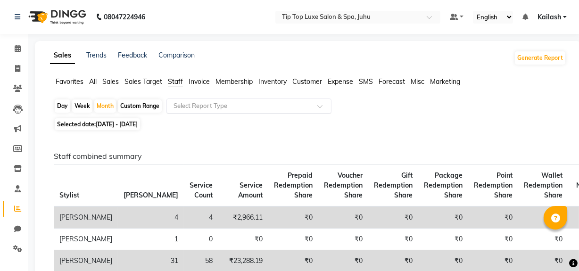
click at [231, 105] on input "text" at bounding box center [240, 105] width 136 height 9
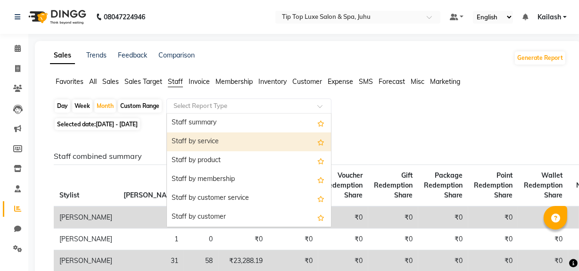
click at [220, 139] on div "Staff by service" at bounding box center [249, 141] width 164 height 19
select select "full_report"
select select "csv"
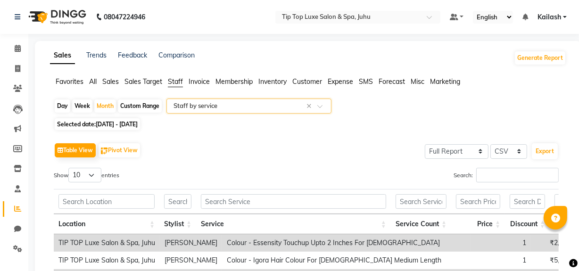
click at [212, 108] on input "text" at bounding box center [240, 105] width 136 height 9
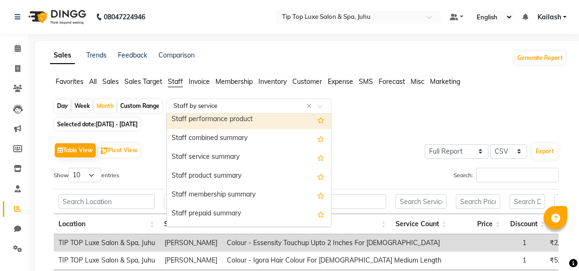
scroll to position [195, 0]
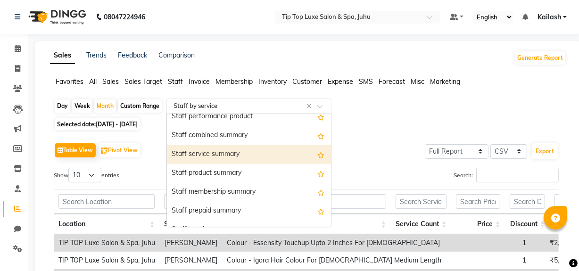
click at [228, 150] on div "Staff service summary" at bounding box center [249, 154] width 164 height 19
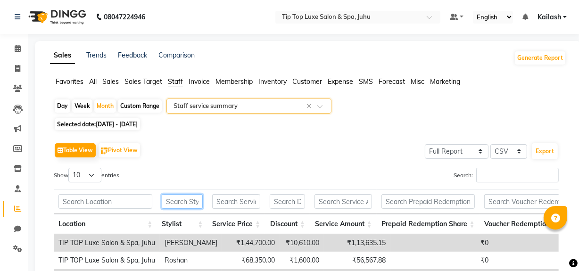
click at [188, 206] on input "text" at bounding box center [182, 201] width 41 height 15
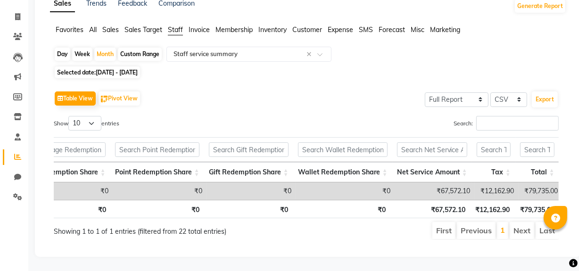
scroll to position [0, 0]
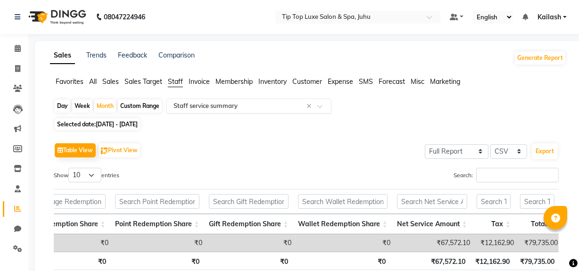
type input "TALI"
click at [222, 111] on div "Select Report Type × Staff service summary ×" at bounding box center [248, 106] width 165 height 15
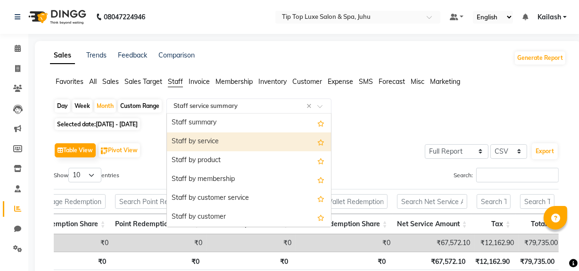
click at [221, 144] on div "Staff by service" at bounding box center [249, 141] width 164 height 19
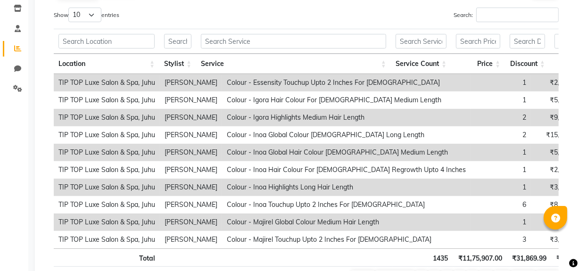
scroll to position [160, 0]
click at [181, 36] on input "text" at bounding box center [177, 41] width 27 height 15
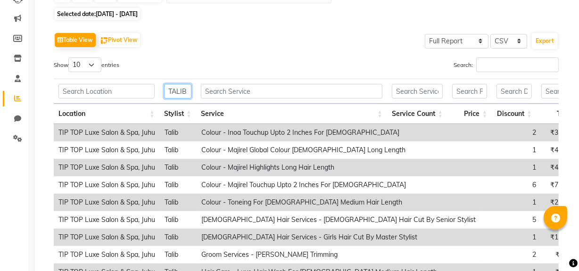
scroll to position [93, 0]
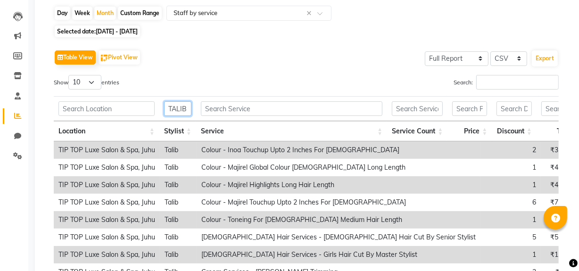
type input "TALIB"
click at [91, 77] on select "10 25 50 100" at bounding box center [84, 82] width 33 height 15
select select "100"
click at [70, 75] on select "10 25 50 100" at bounding box center [84, 82] width 33 height 15
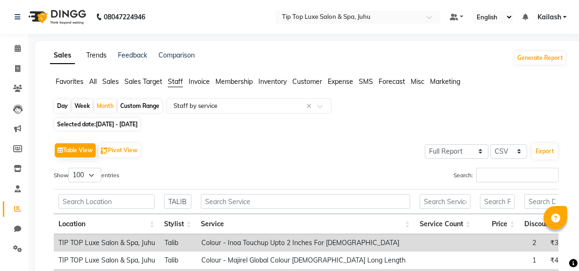
click at [96, 57] on link "Trends" at bounding box center [96, 55] width 20 height 8
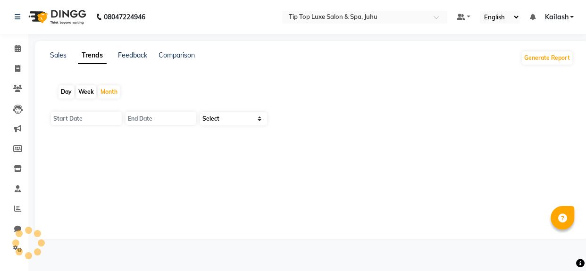
type input "[DATE]"
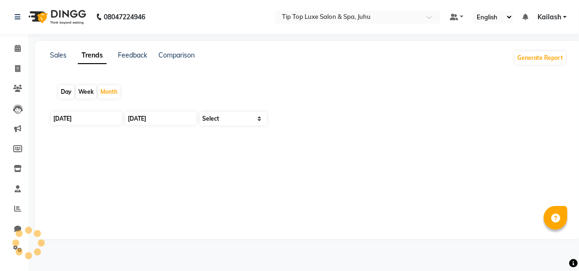
select select "by_client"
click at [132, 64] on div "Feedback" at bounding box center [132, 57] width 29 height 15
click at [51, 59] on div "Sales" at bounding box center [58, 57] width 17 height 15
click at [58, 55] on link "Sales" at bounding box center [58, 55] width 17 height 8
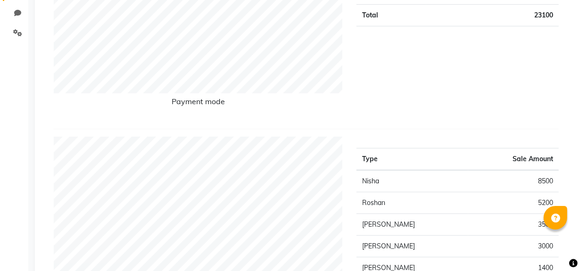
scroll to position [258, 0]
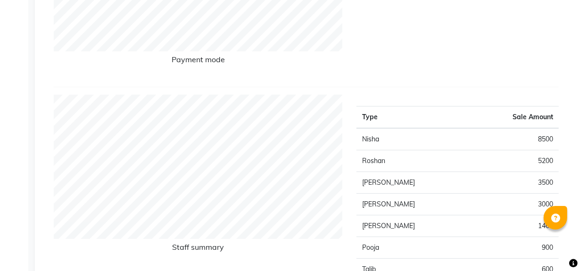
click at [190, 87] on hr at bounding box center [306, 87] width 505 height 0
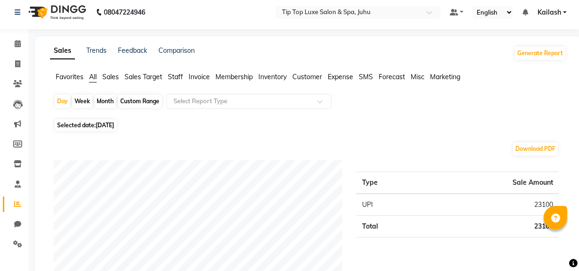
scroll to position [0, 0]
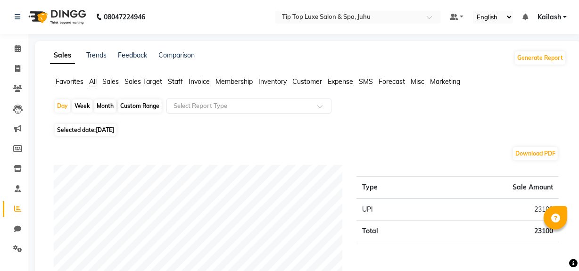
click at [224, 50] on div "Sales Trends Feedback Comparison Generate Report" at bounding box center [308, 57] width 528 height 15
click at [171, 60] on div "Comparison" at bounding box center [176, 57] width 36 height 15
click at [170, 54] on link "Comparison" at bounding box center [176, 55] width 36 height 8
select select "single_date"
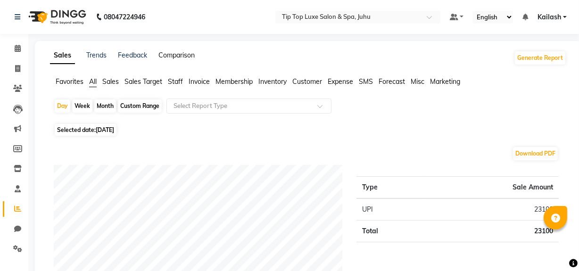
select select "single_date_dash"
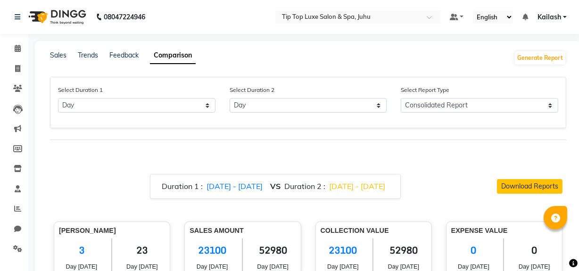
click at [117, 59] on div "Feedback" at bounding box center [123, 57] width 29 height 15
click at [84, 59] on div "Trends" at bounding box center [88, 57] width 20 height 15
click at [91, 56] on link "Trends" at bounding box center [88, 55] width 20 height 8
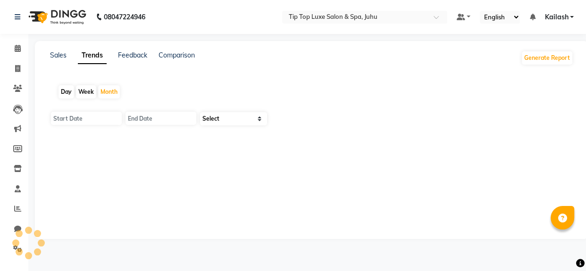
type input "[DATE]"
select select "by_client"
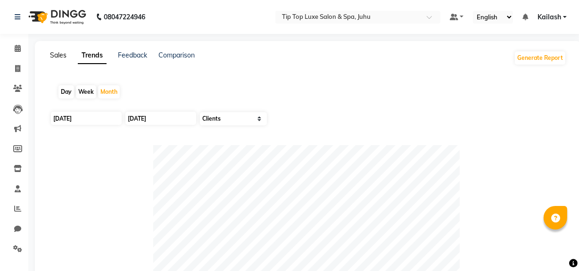
click at [59, 57] on link "Sales" at bounding box center [58, 55] width 17 height 8
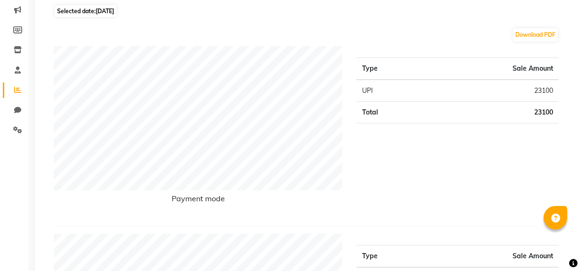
drag, startPoint x: 278, startPoint y: 155, endPoint x: 347, endPoint y: 78, distance: 102.8
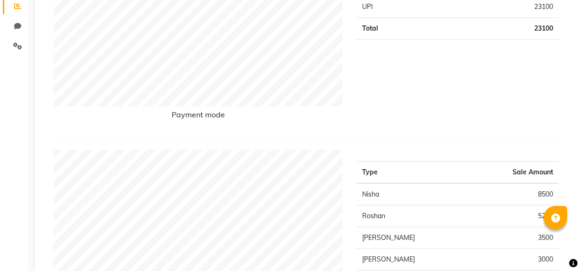
click at [401, 124] on div "Type Sale Amount UPI 23100 Total 23100" at bounding box center [457, 48] width 216 height 172
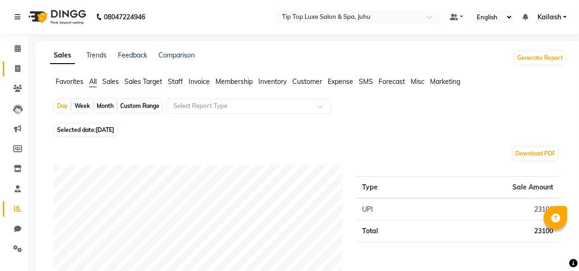
click at [18, 62] on link "Invoice" at bounding box center [14, 69] width 23 height 16
select select "8298"
select select "service"
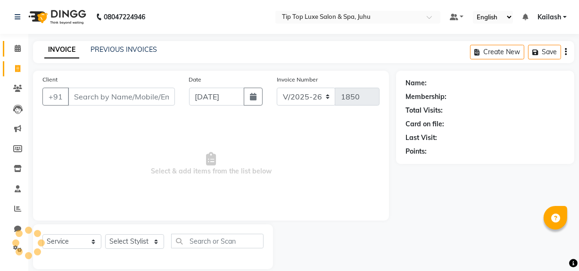
scroll to position [12, 0]
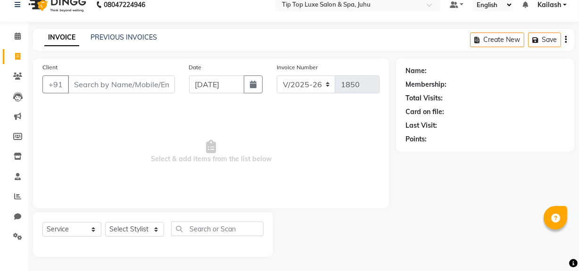
click at [107, 179] on span "Select & add items from the list below" at bounding box center [210, 152] width 337 height 94
